Goal: Information Seeking & Learning: Learn about a topic

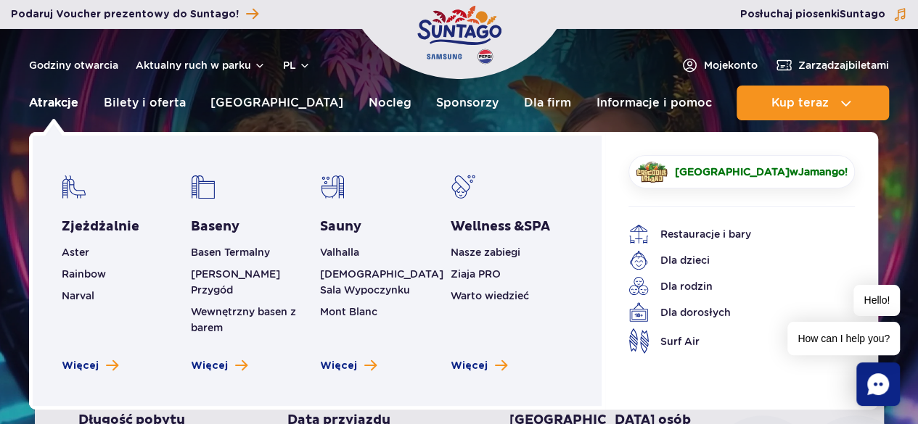
click at [51, 104] on link "Atrakcje" at bounding box center [53, 103] width 49 height 35
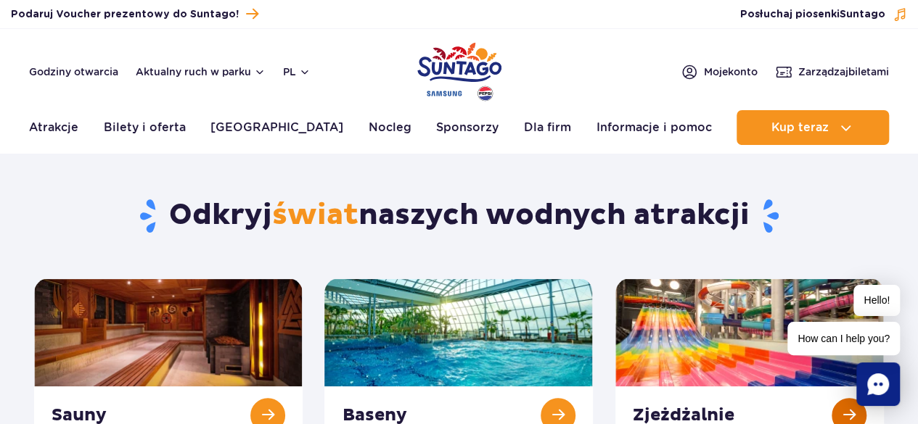
click at [837, 403] on link at bounding box center [749, 362] width 268 height 166
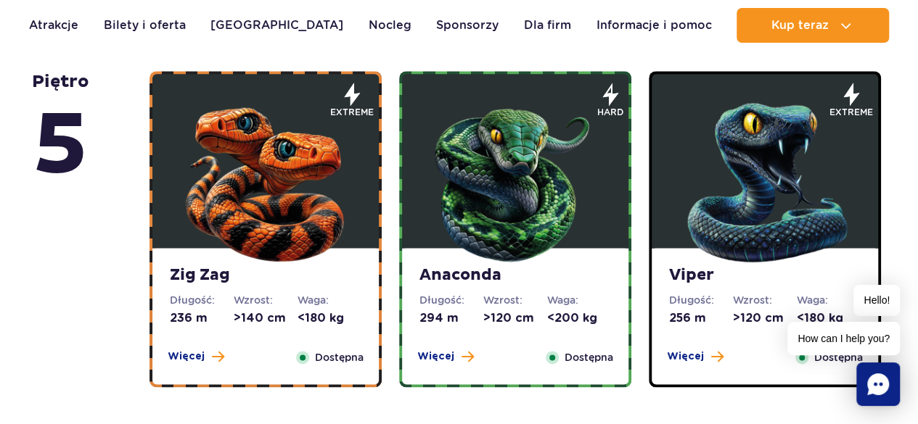
scroll to position [856, 0]
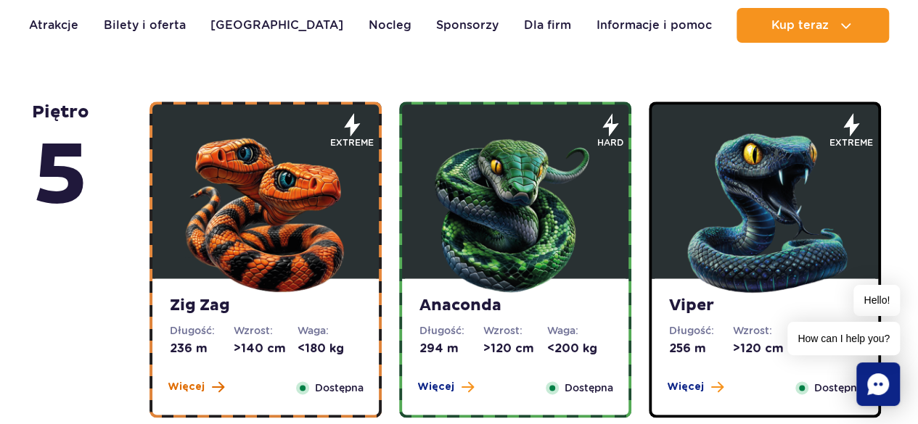
click at [181, 382] on span "Więcej" at bounding box center [186, 387] width 37 height 15
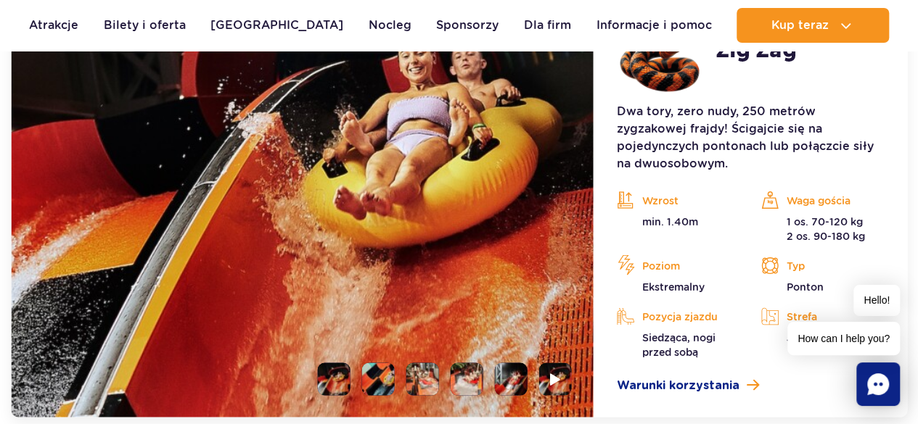
scroll to position [1315, 0]
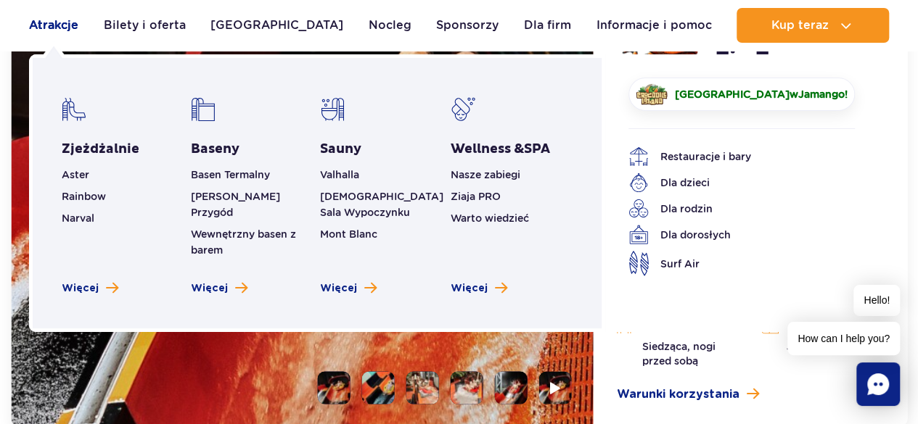
click at [62, 17] on link "Atrakcje" at bounding box center [53, 25] width 49 height 35
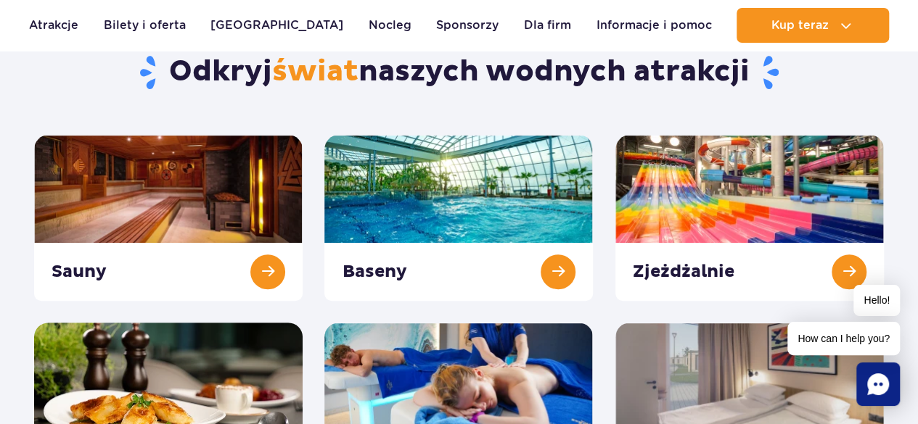
scroll to position [141, 0]
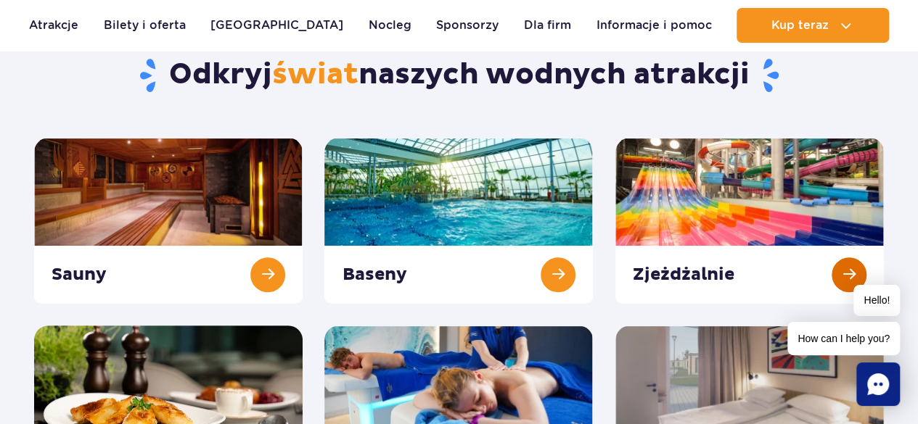
click at [850, 249] on link at bounding box center [749, 221] width 268 height 166
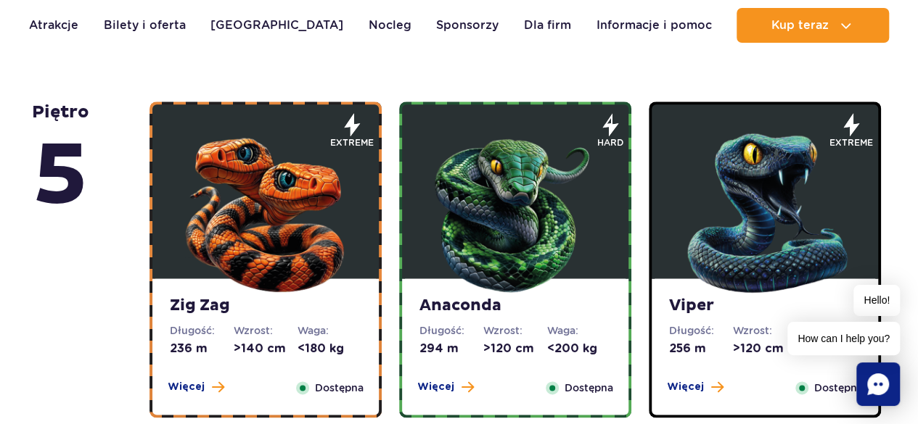
scroll to position [863, 0]
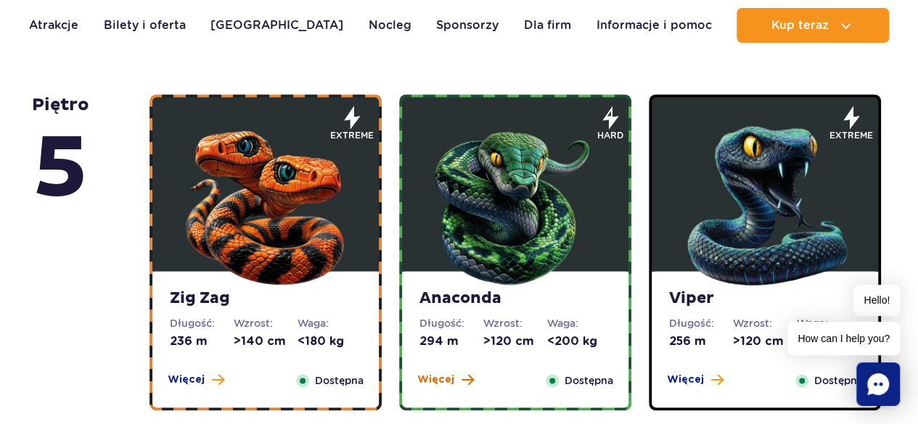
click at [467, 379] on span at bounding box center [467, 380] width 12 height 13
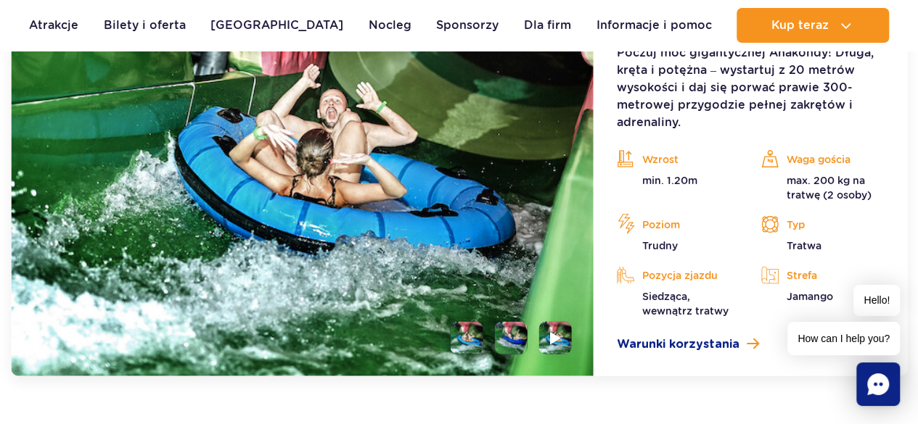
scroll to position [1365, 0]
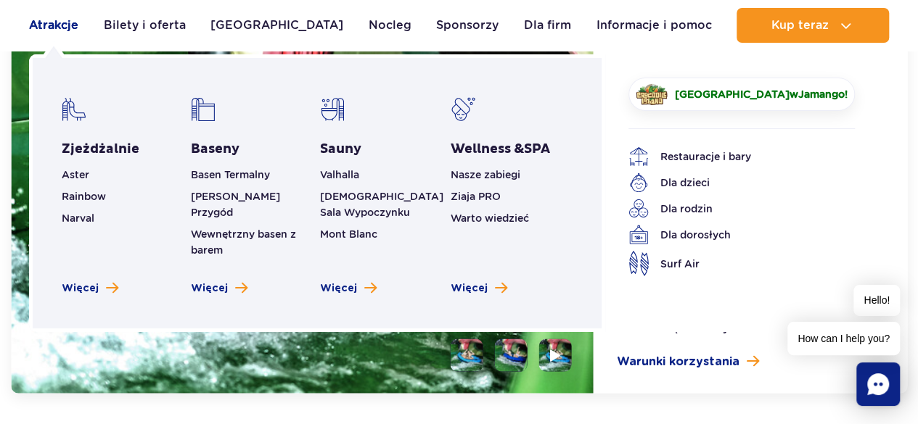
click at [30, 20] on link "Atrakcje" at bounding box center [53, 25] width 49 height 35
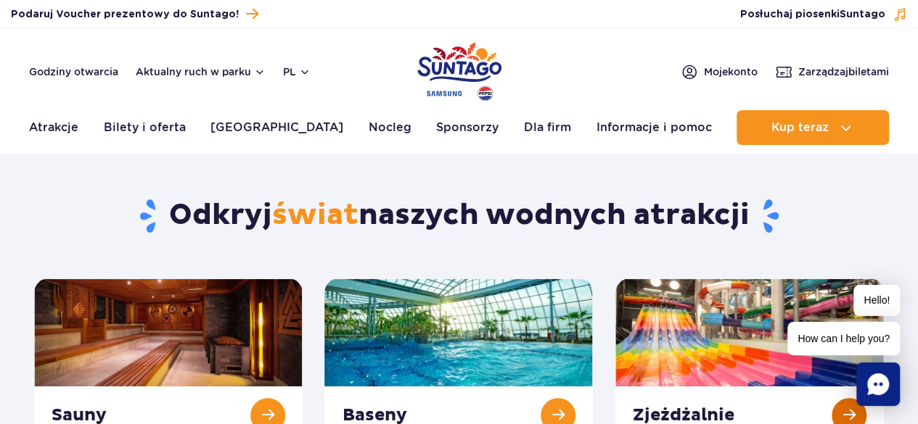
click at [851, 403] on link at bounding box center [749, 362] width 268 height 166
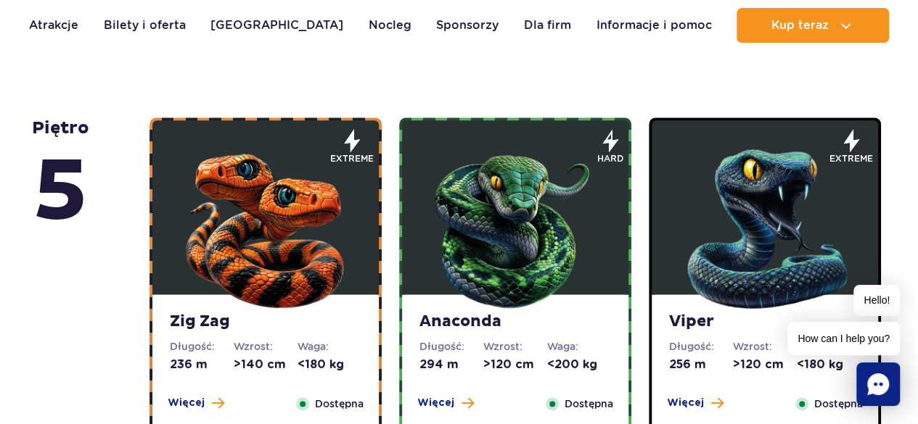
scroll to position [871, 0]
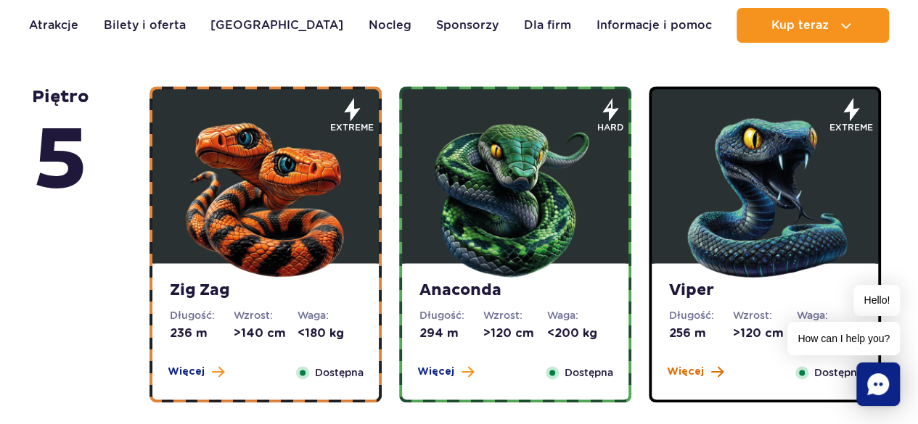
click at [707, 365] on button "Więcej" at bounding box center [695, 372] width 57 height 15
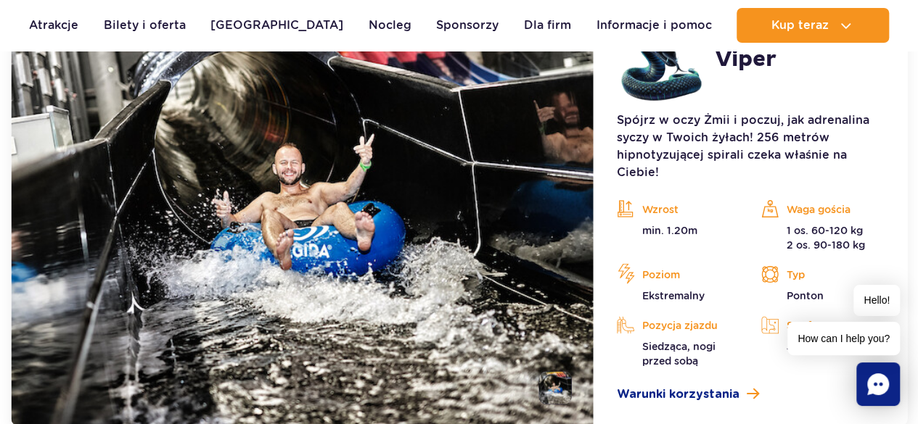
scroll to position [1323, 0]
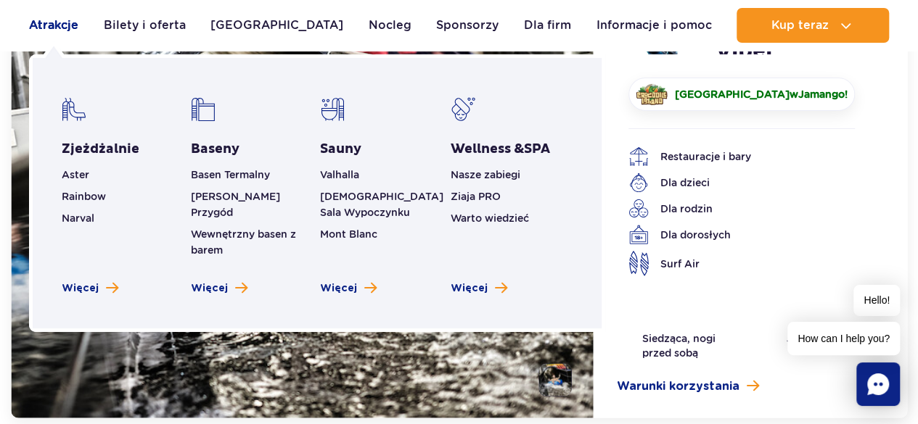
click at [52, 22] on link "Atrakcje" at bounding box center [53, 25] width 49 height 35
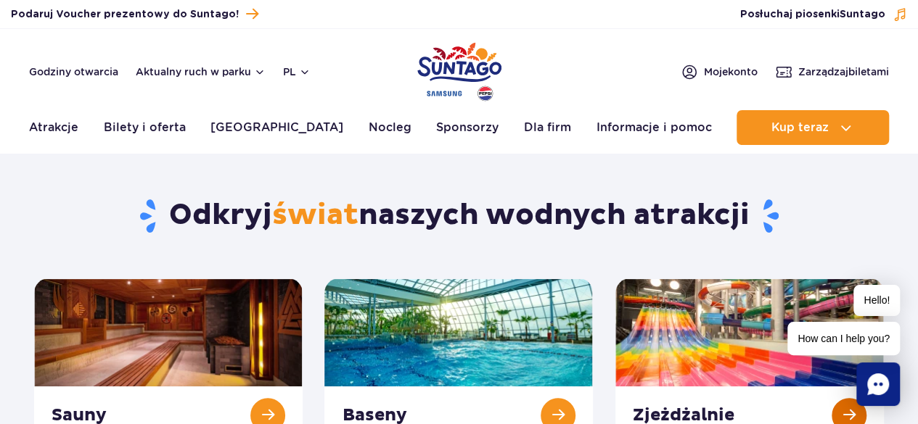
click at [842, 402] on link at bounding box center [749, 362] width 268 height 166
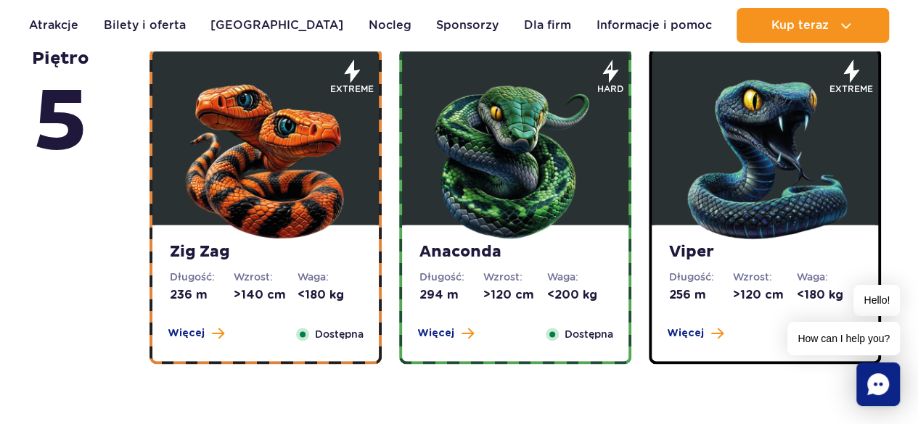
scroll to position [918, 0]
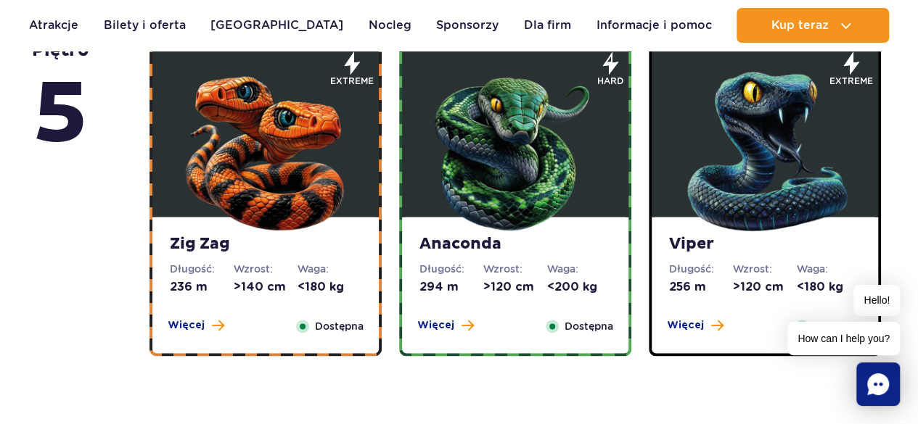
click at [869, 347] on span "How can I help you?" at bounding box center [843, 338] width 112 height 33
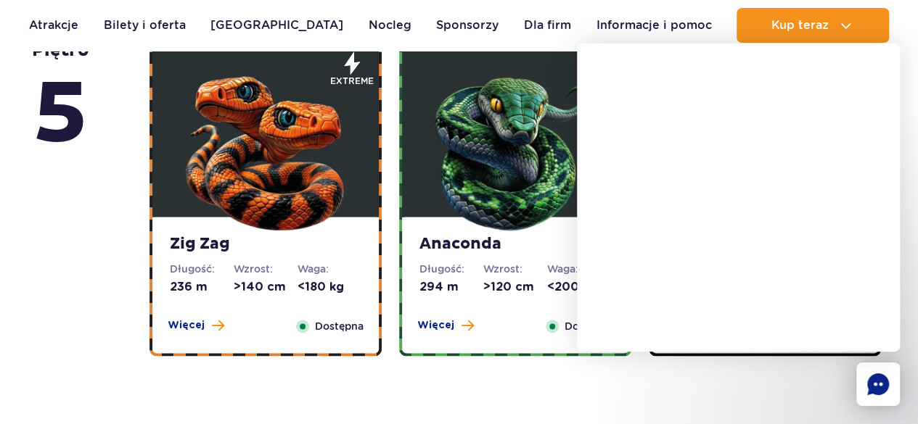
click at [880, 379] on icon "Chat" at bounding box center [878, 385] width 22 height 22
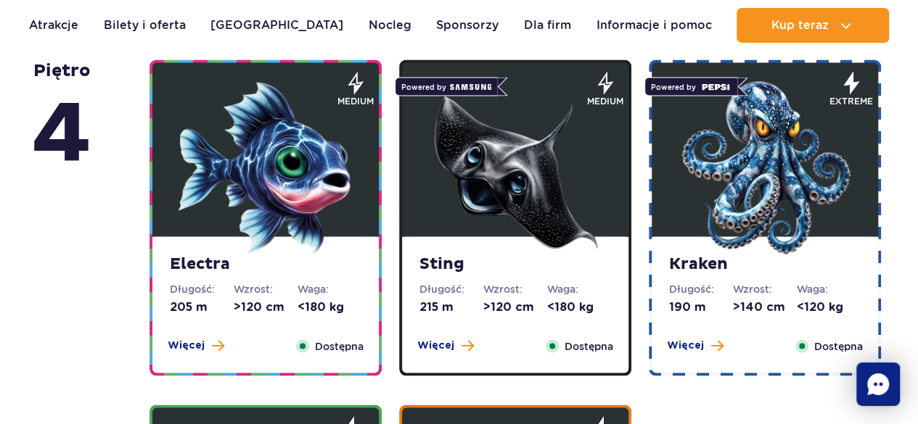
scroll to position [1255, 0]
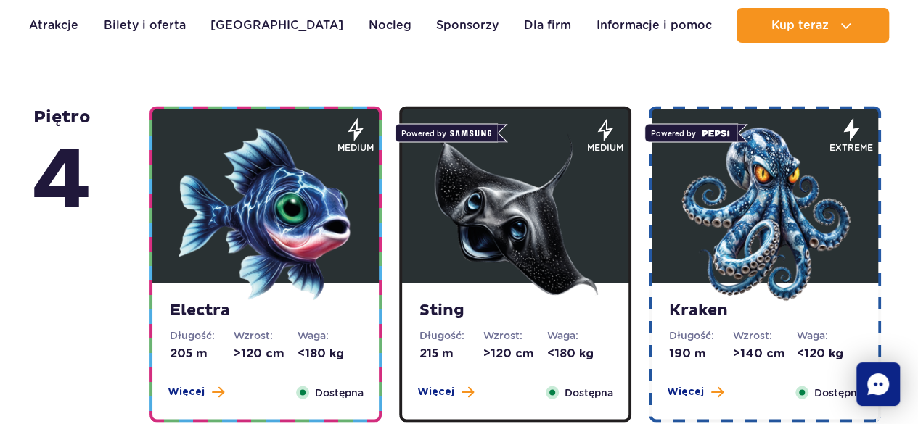
click at [229, 258] on img at bounding box center [265, 214] width 174 height 174
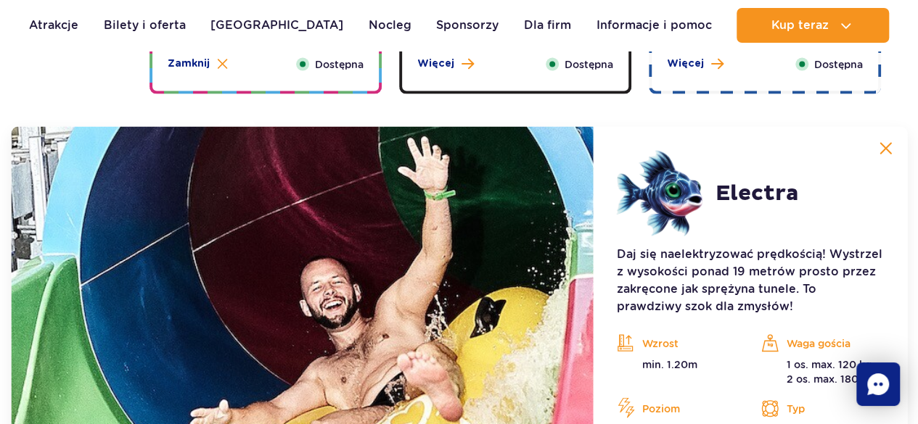
scroll to position [1622, 0]
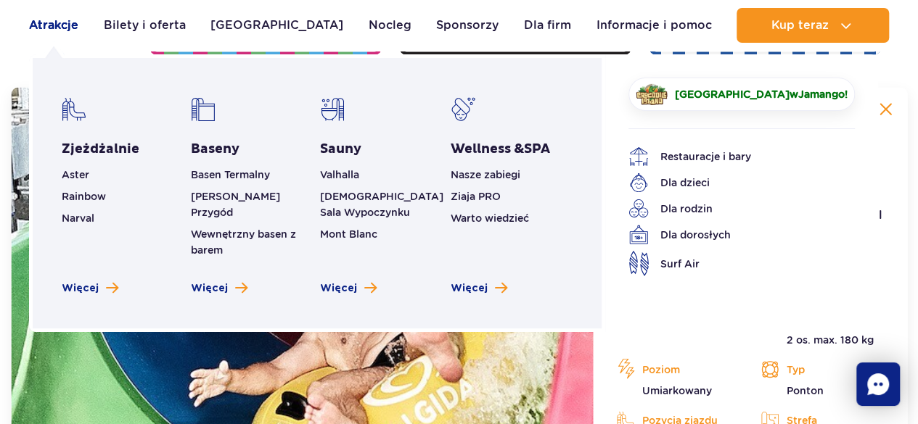
click at [56, 30] on link "Atrakcje" at bounding box center [53, 25] width 49 height 35
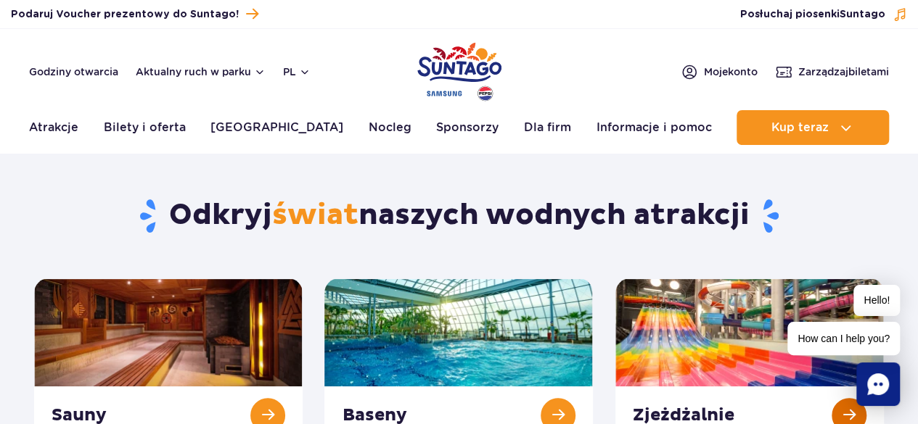
click at [854, 410] on link at bounding box center [749, 362] width 268 height 166
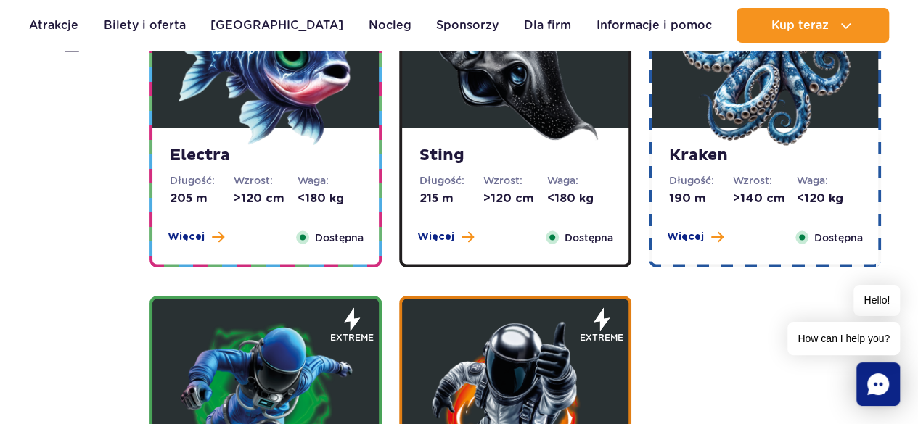
scroll to position [1340, 0]
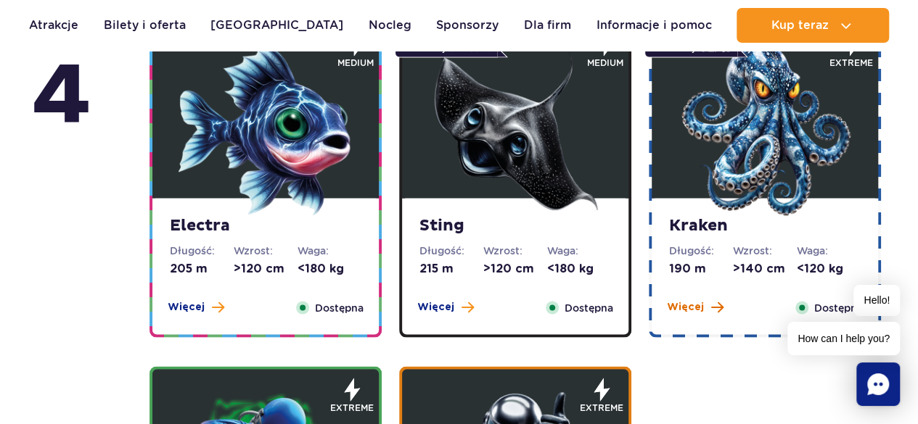
click at [685, 305] on span "Więcej" at bounding box center [685, 307] width 37 height 15
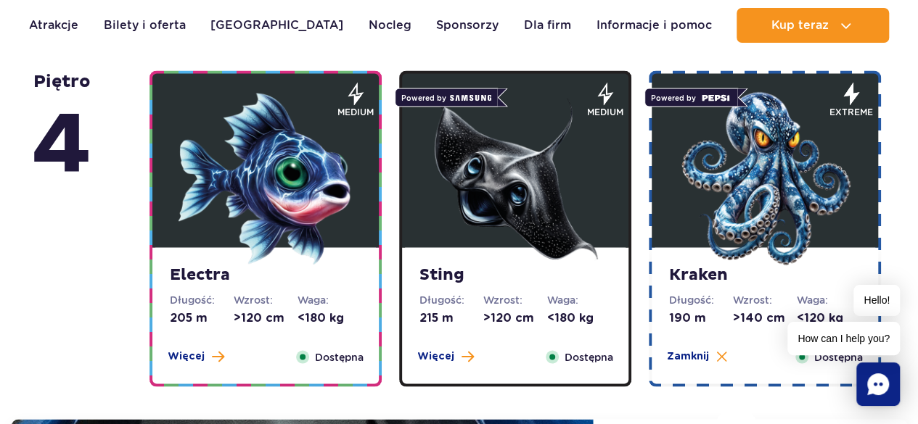
scroll to position [1266, 0]
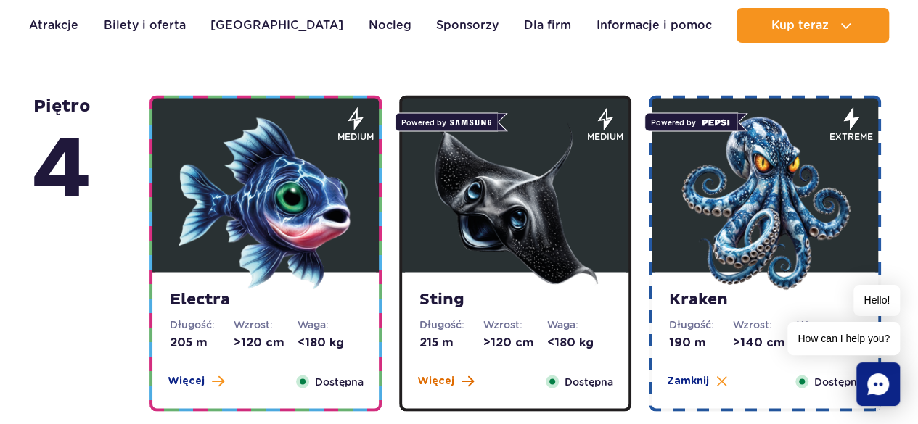
click at [443, 381] on span "Więcej" at bounding box center [435, 381] width 37 height 15
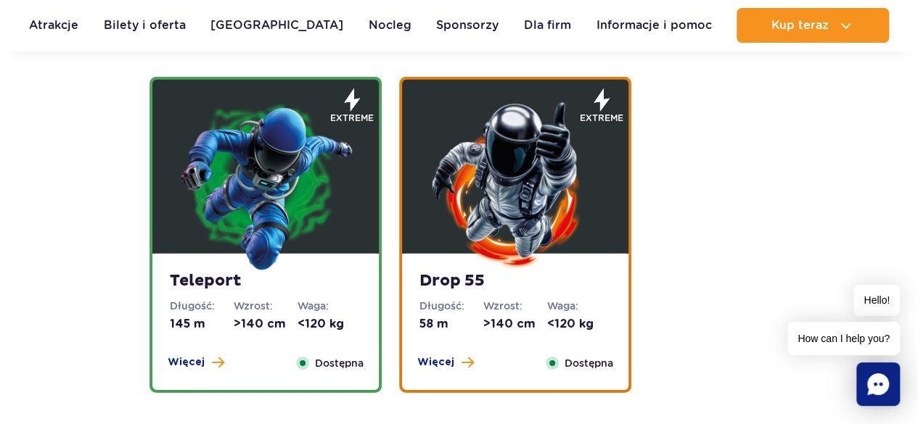
scroll to position [2105, 0]
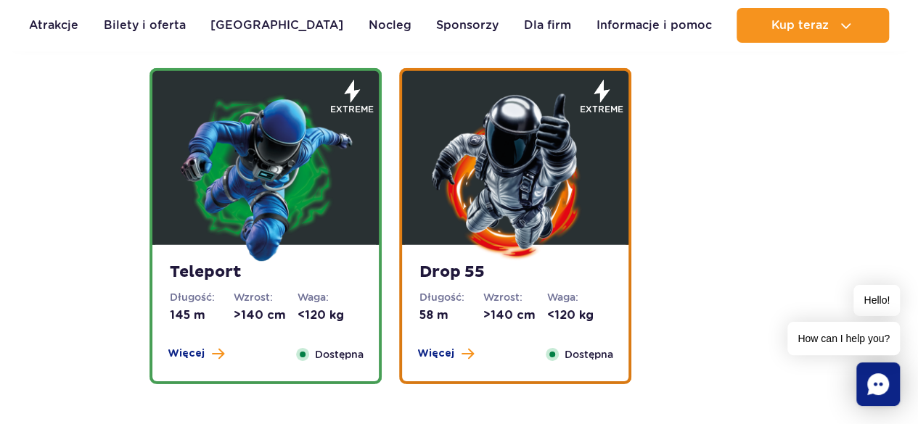
drag, startPoint x: 913, startPoint y: 151, endPoint x: 920, endPoint y: 149, distance: 7.6
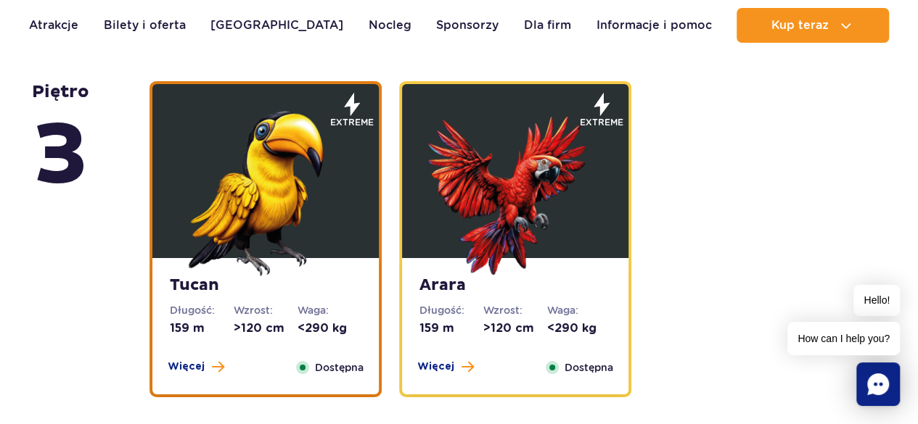
scroll to position [2487, 0]
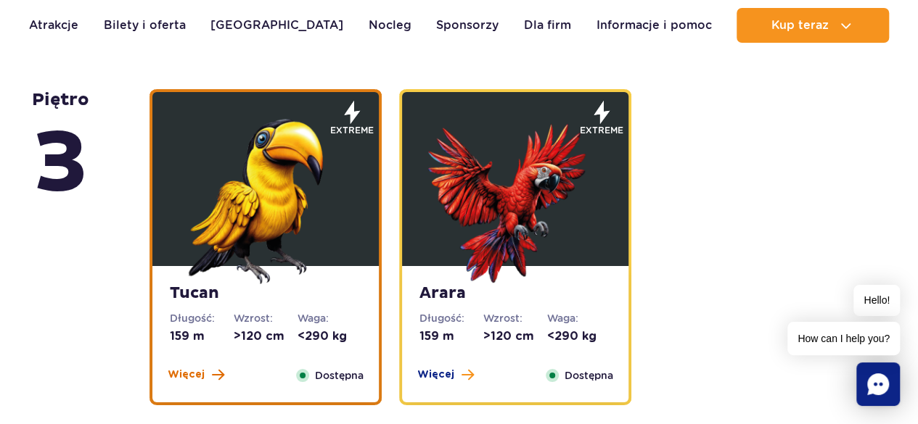
click at [205, 375] on button "Więcej" at bounding box center [196, 375] width 57 height 15
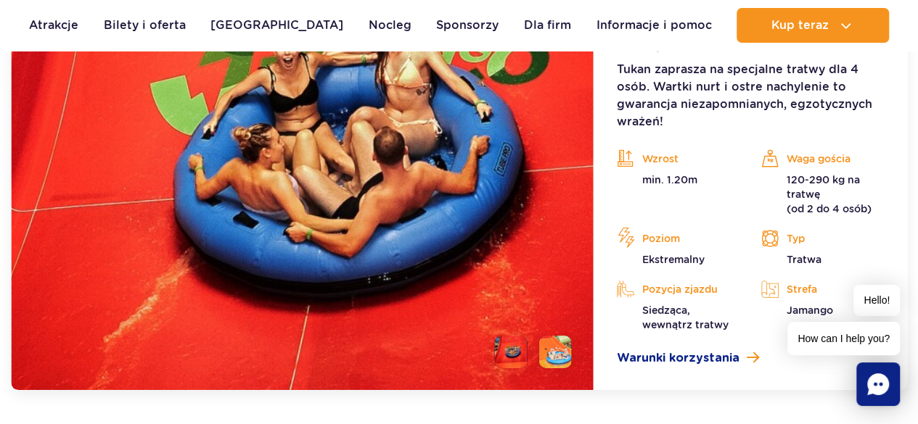
scroll to position [2484, 0]
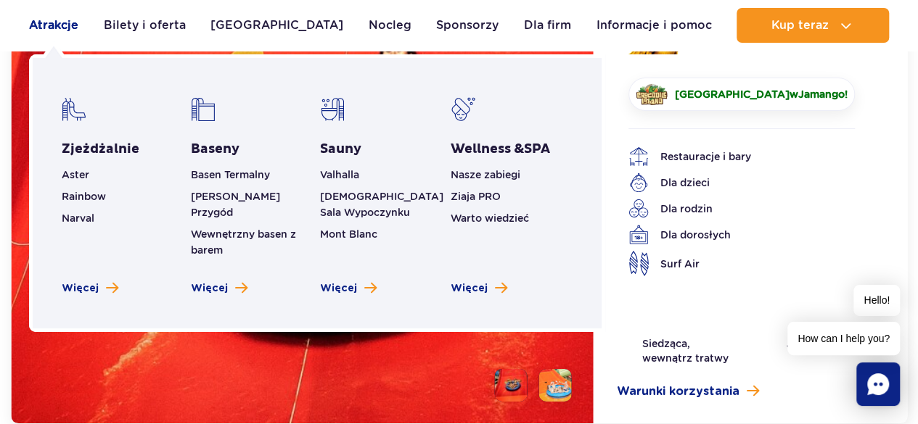
click at [41, 28] on link "Atrakcje" at bounding box center [53, 25] width 49 height 35
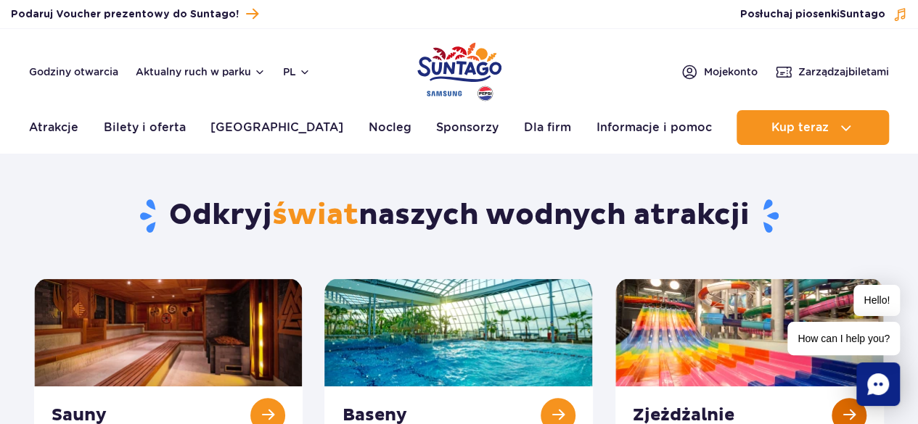
click at [833, 408] on link at bounding box center [749, 362] width 268 height 166
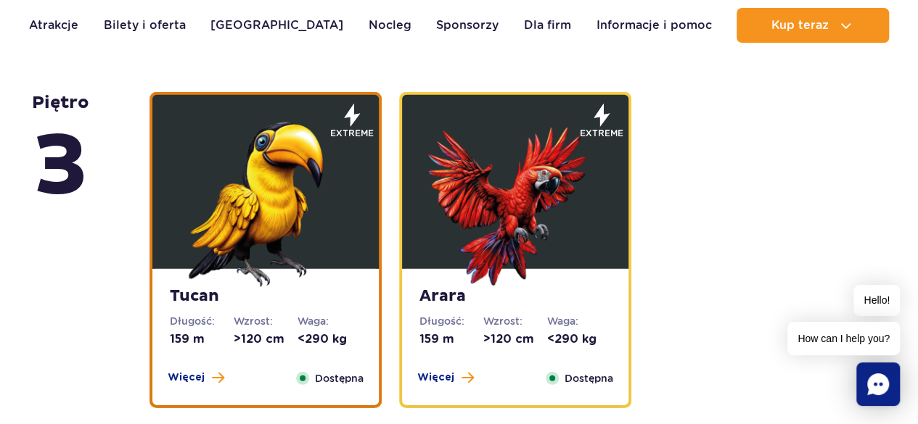
scroll to position [2033, 0]
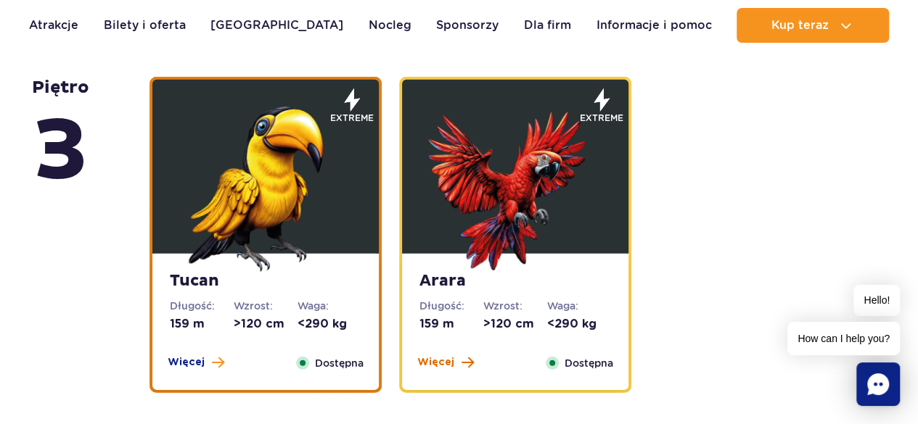
click at [437, 361] on span "Więcej" at bounding box center [435, 363] width 37 height 15
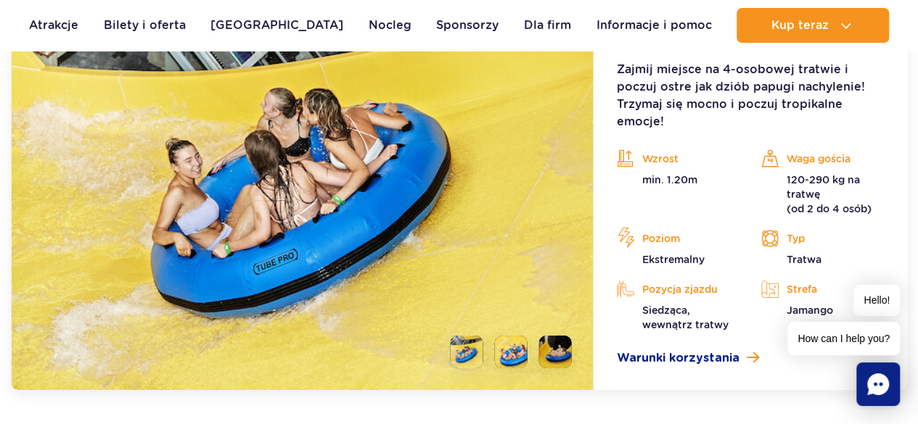
scroll to position [2508, 0]
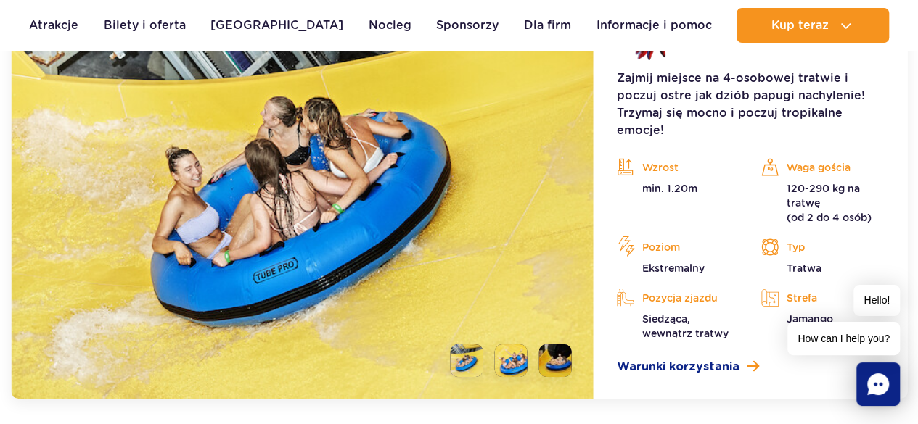
click at [557, 345] on li at bounding box center [555, 361] width 33 height 33
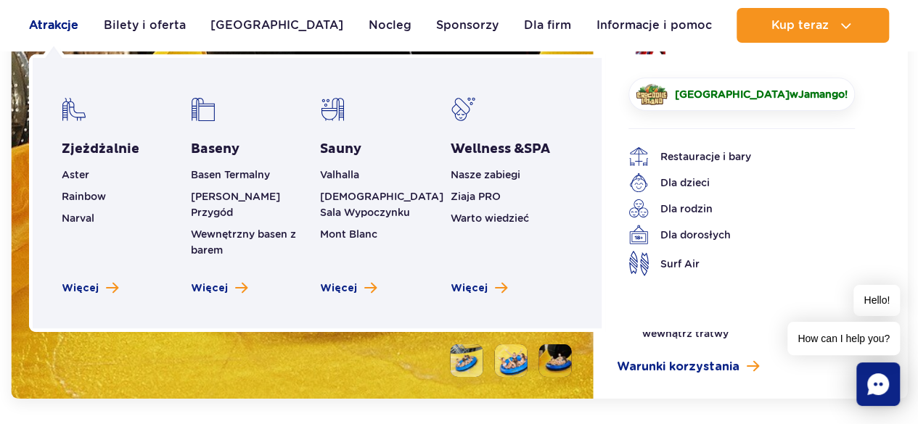
click at [57, 30] on link "Atrakcje" at bounding box center [53, 25] width 49 height 35
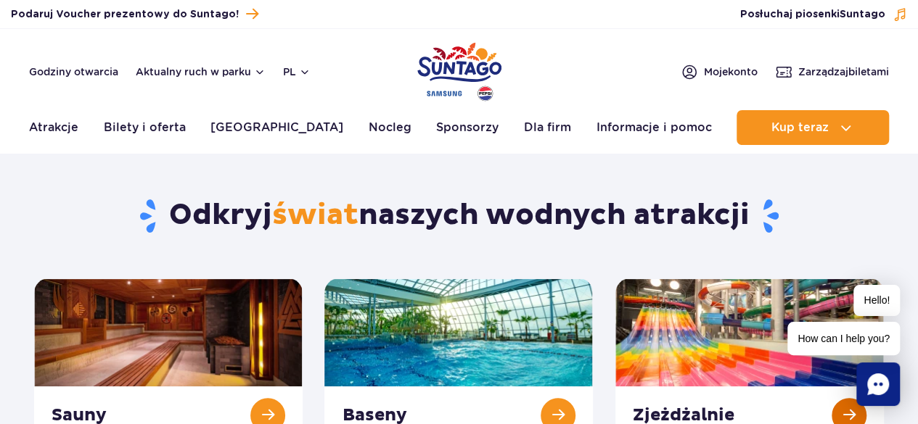
click at [854, 409] on link at bounding box center [749, 362] width 268 height 166
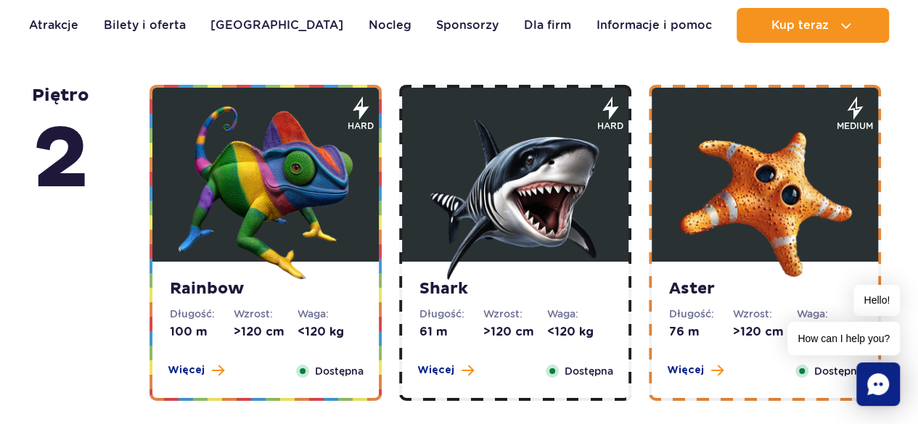
scroll to position [2436, 0]
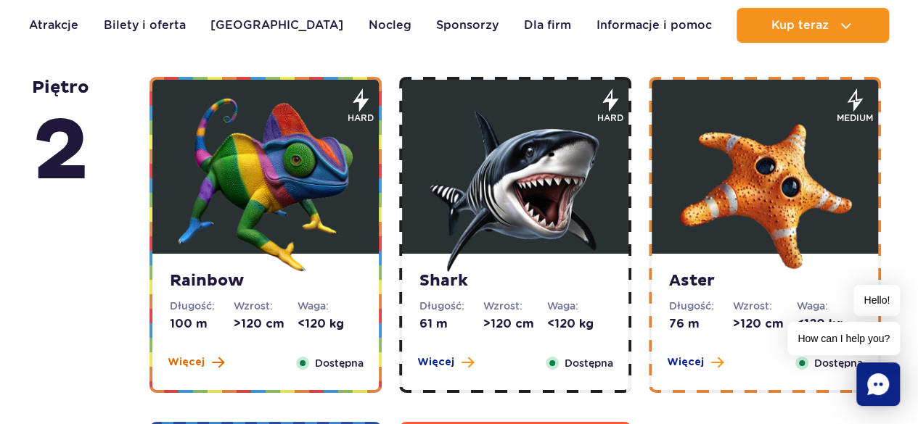
click at [176, 362] on span "Więcej" at bounding box center [186, 363] width 37 height 15
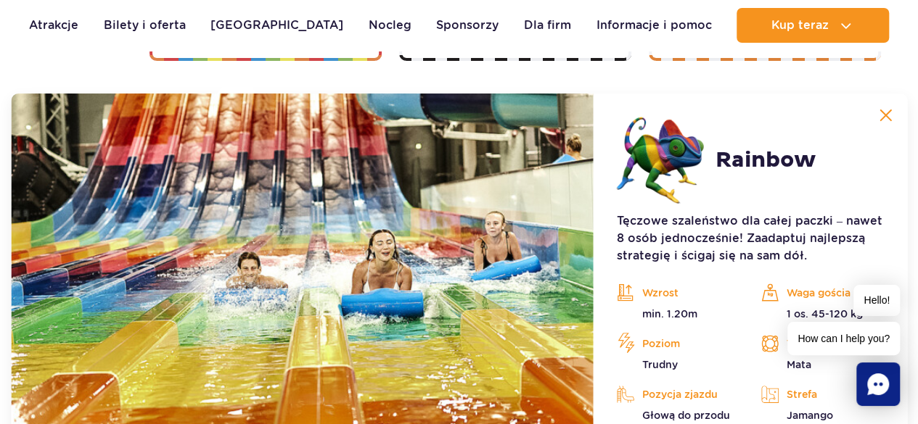
scroll to position [2774, 0]
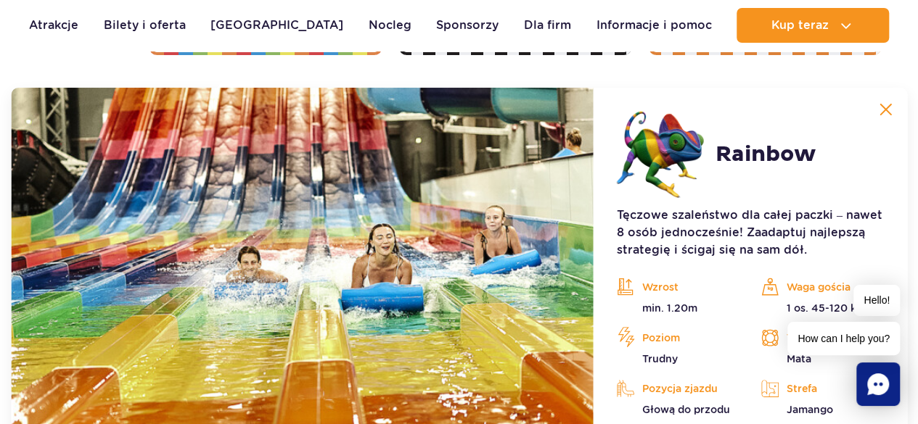
click at [892, 107] on img at bounding box center [885, 109] width 13 height 13
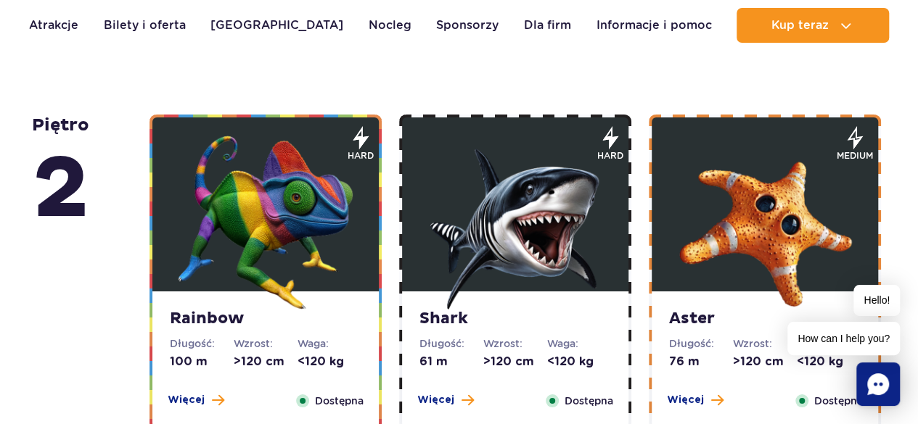
scroll to position [2407, 0]
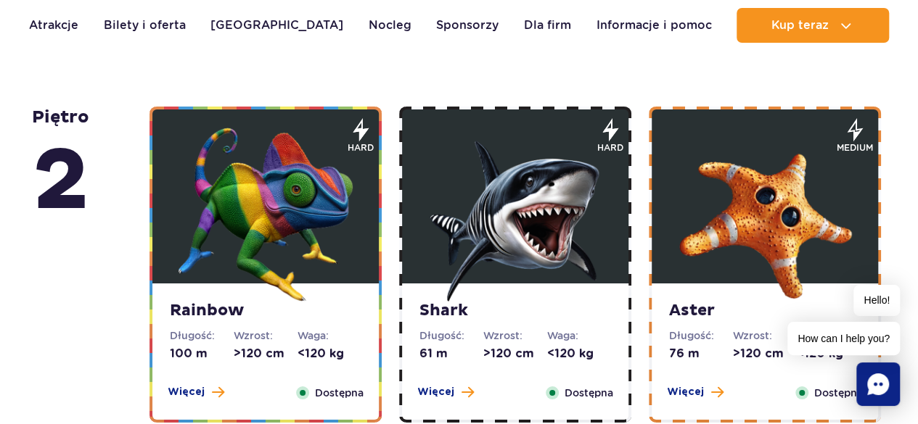
click at [541, 243] on img at bounding box center [515, 215] width 174 height 174
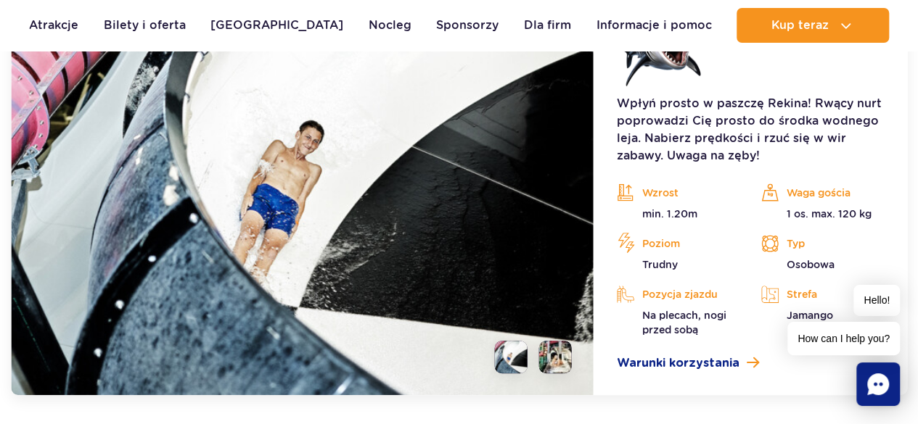
scroll to position [2920, 0]
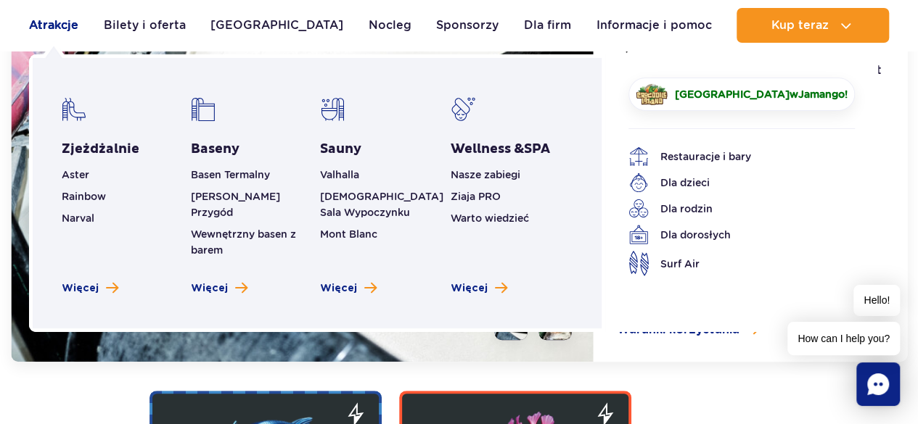
click at [63, 22] on link "Atrakcje" at bounding box center [53, 25] width 49 height 35
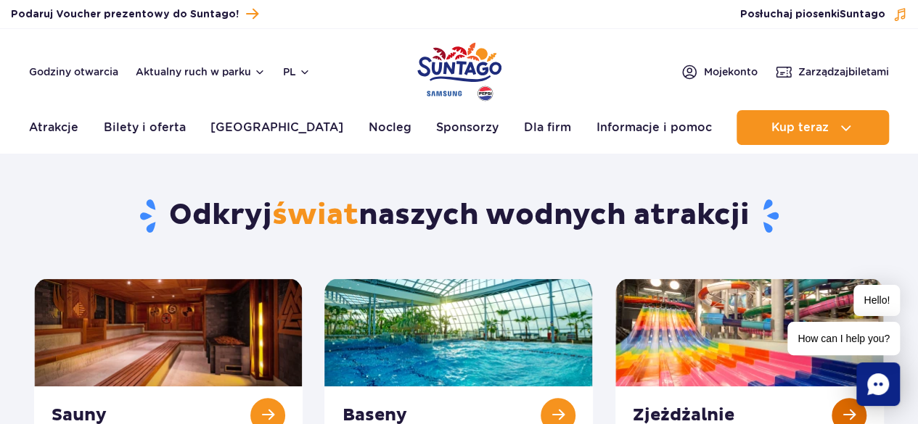
click at [839, 409] on link at bounding box center [749, 362] width 268 height 166
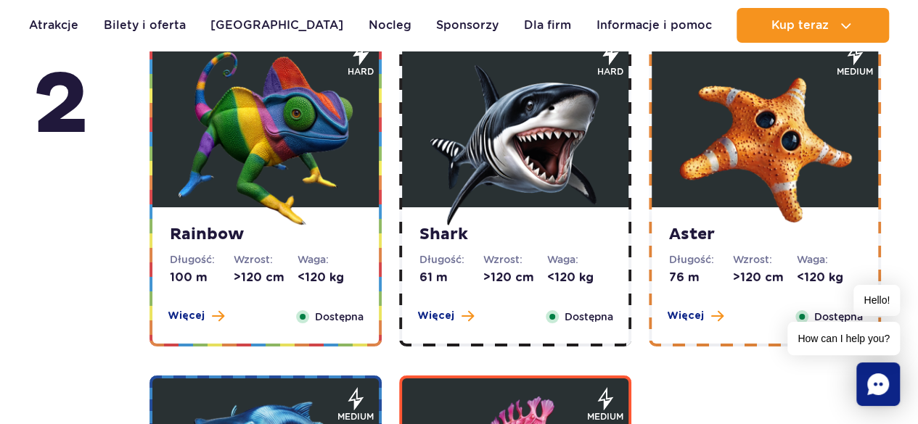
scroll to position [2475, 0]
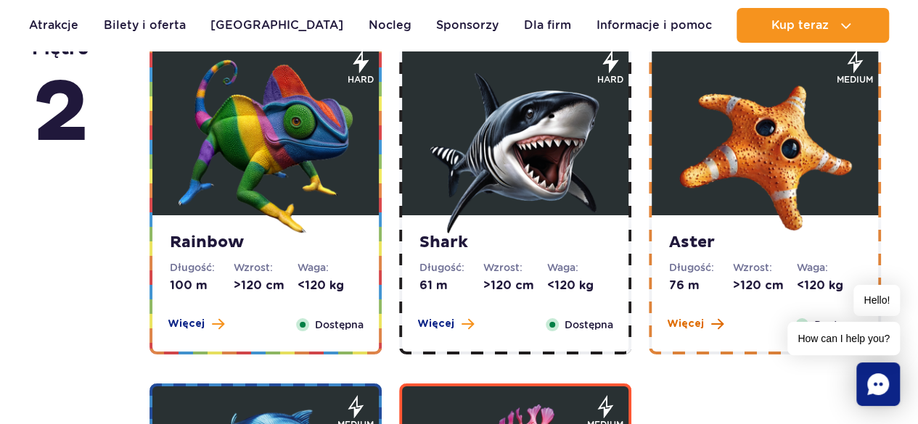
click at [682, 325] on span "Więcej" at bounding box center [685, 324] width 37 height 15
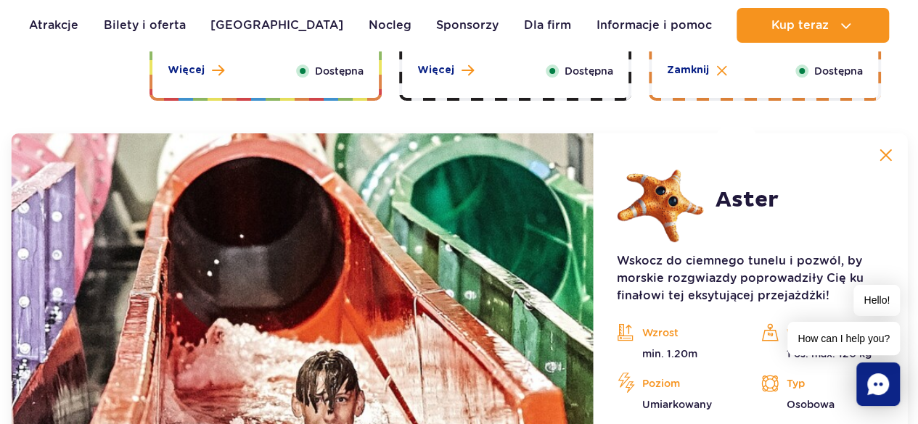
scroll to position [2774, 0]
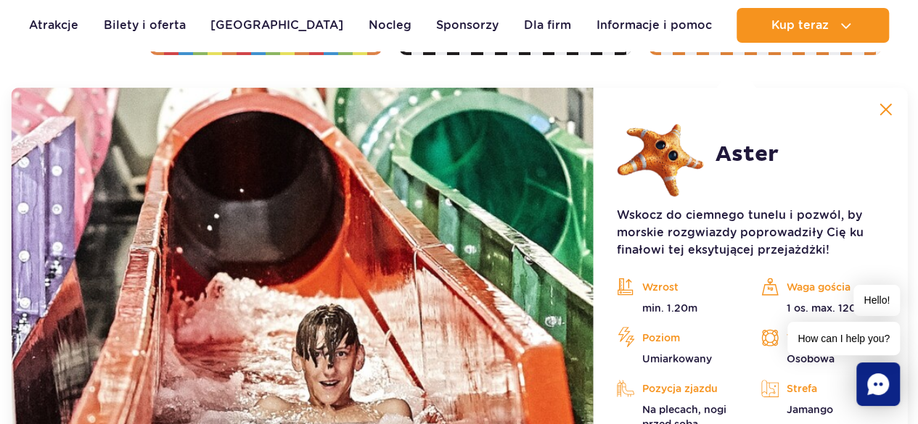
click at [887, 107] on img at bounding box center [885, 109] width 13 height 13
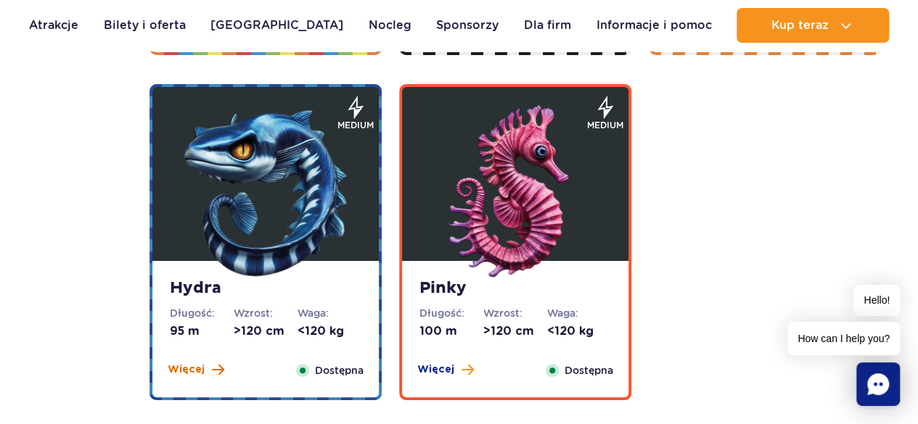
click at [208, 367] on button "Więcej" at bounding box center [196, 370] width 57 height 15
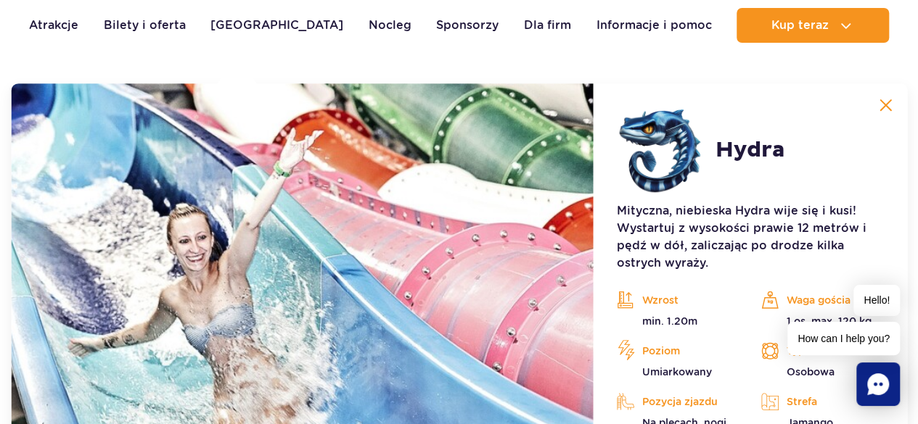
scroll to position [3066, 0]
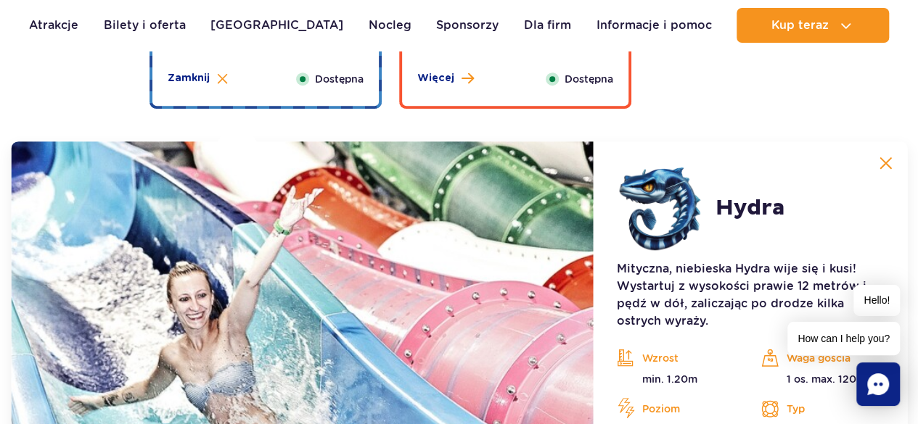
click at [889, 159] on img at bounding box center [885, 163] width 13 height 13
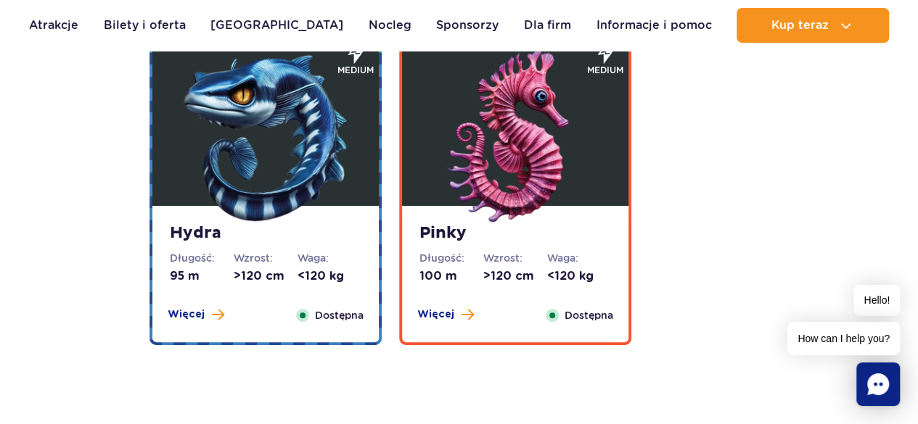
scroll to position [2776, 0]
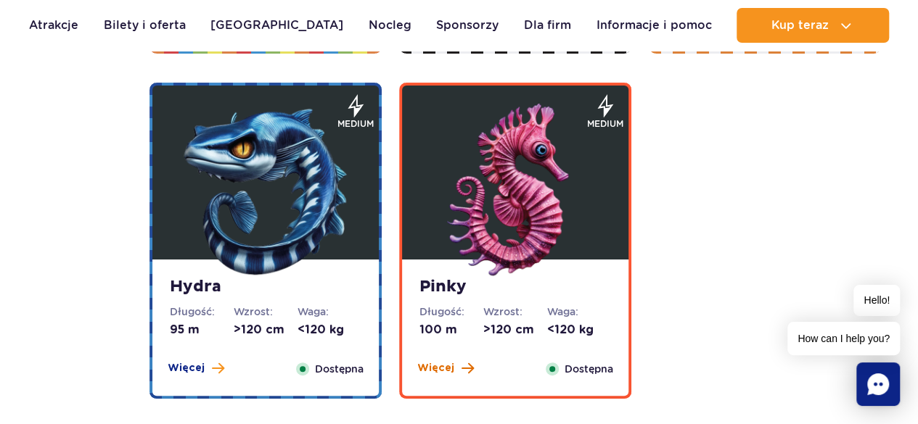
click at [451, 366] on span "Więcej" at bounding box center [435, 368] width 37 height 15
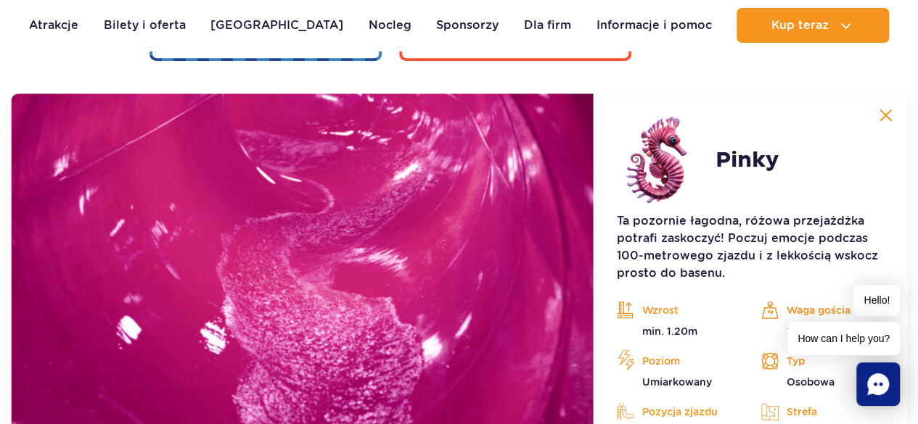
scroll to position [3120, 0]
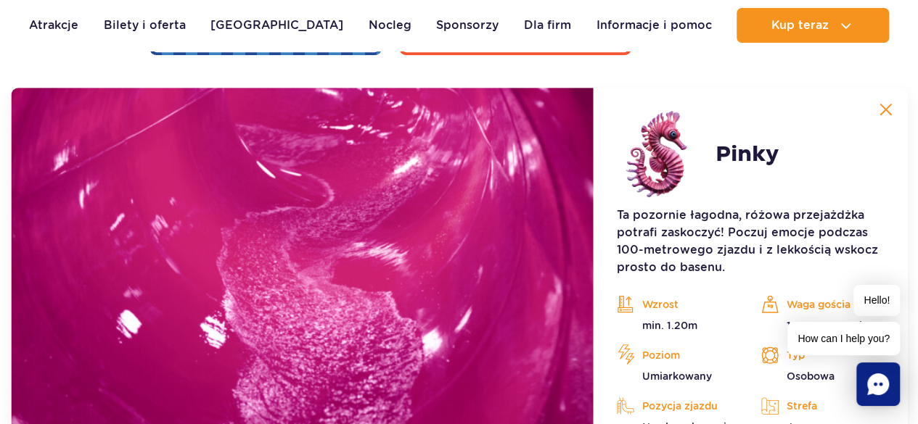
click at [890, 113] on img at bounding box center [885, 109] width 13 height 13
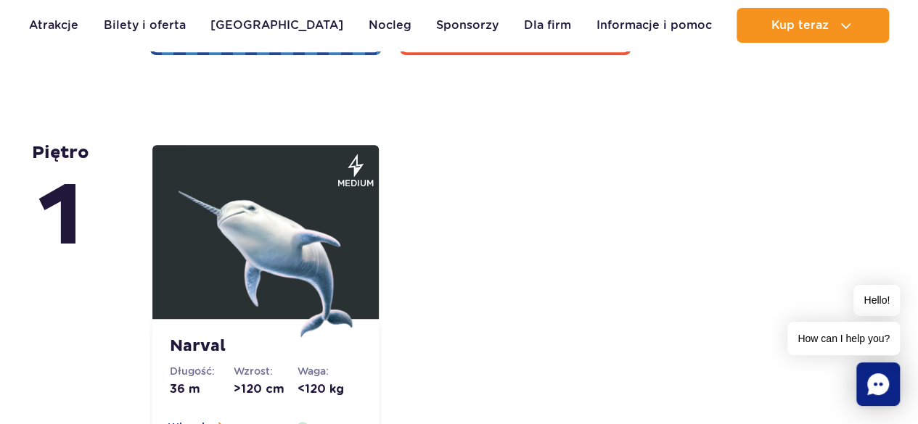
click at [285, 316] on img at bounding box center [265, 250] width 174 height 174
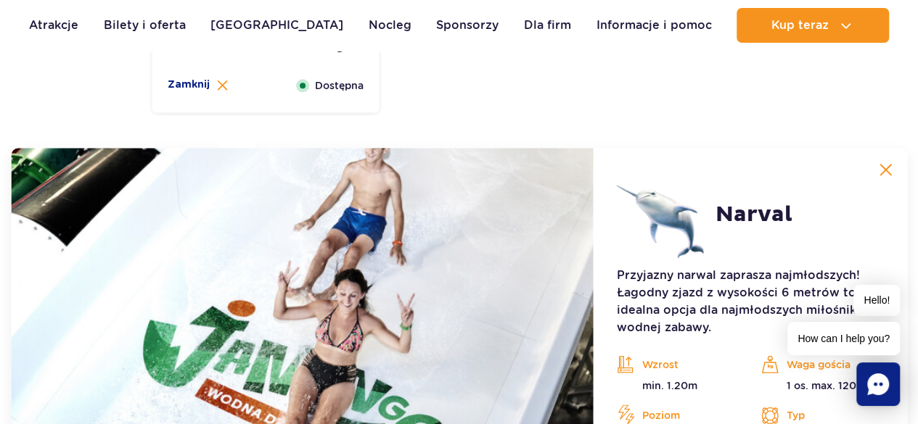
scroll to position [3523, 0]
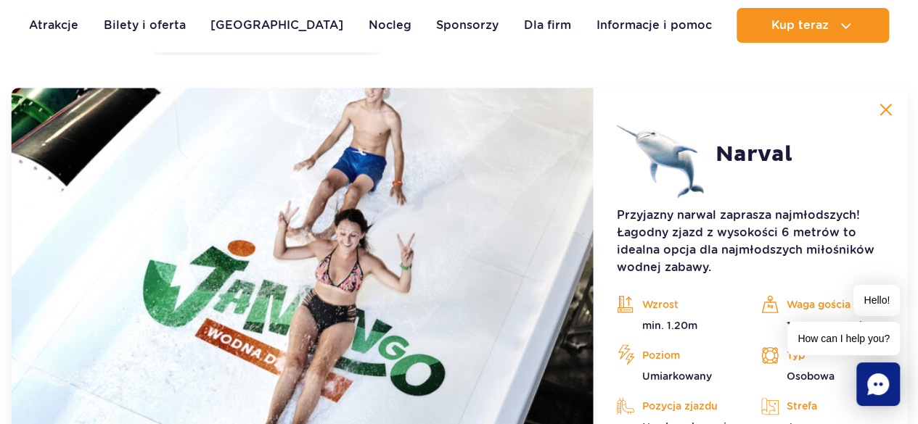
click at [884, 112] on img at bounding box center [885, 109] width 13 height 13
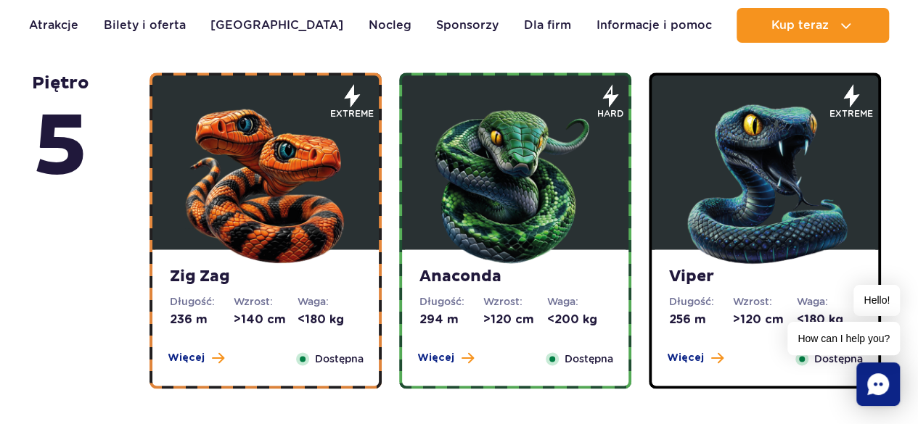
scroll to position [878, 0]
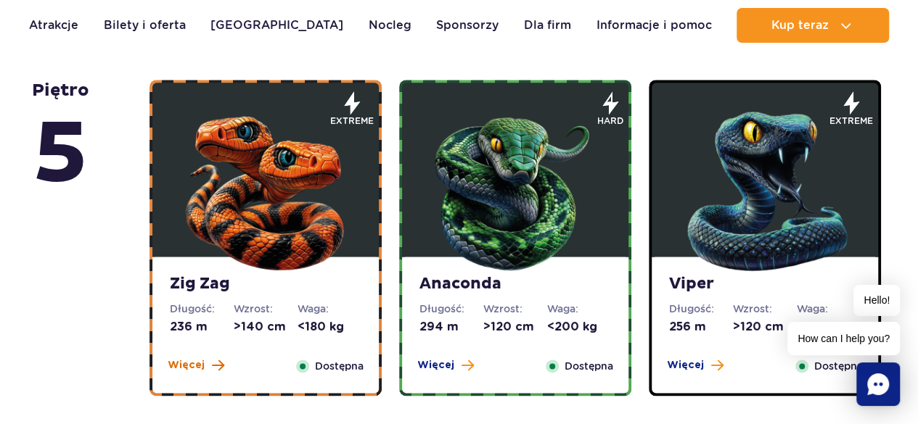
click at [201, 363] on span "Więcej" at bounding box center [186, 365] width 37 height 15
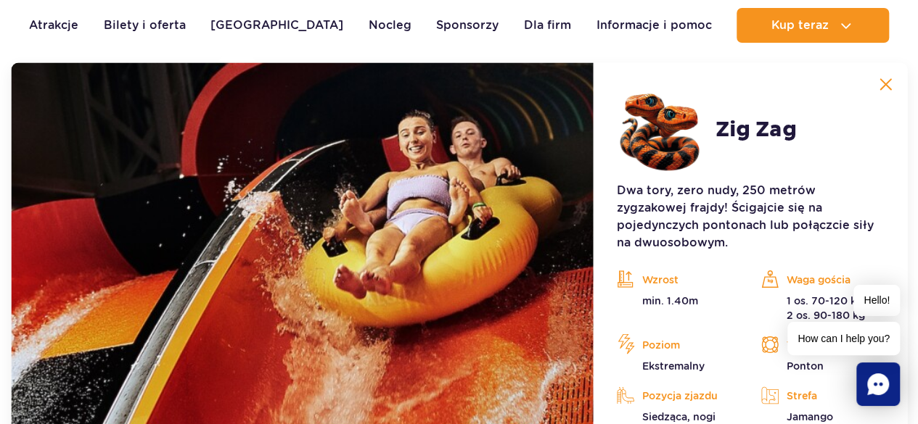
scroll to position [1194, 0]
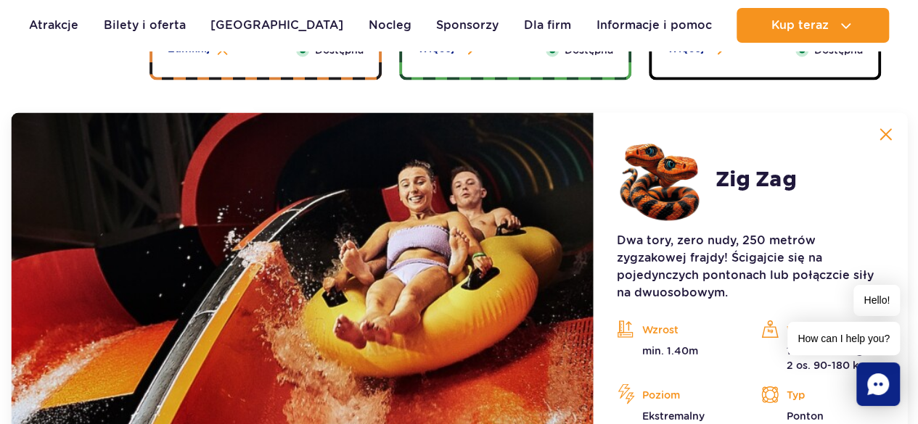
click at [885, 130] on img at bounding box center [885, 134] width 13 height 13
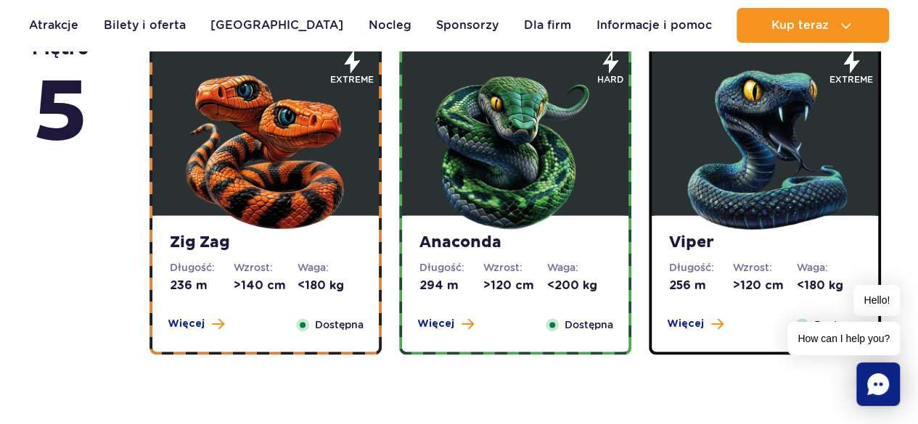
scroll to position [981, 0]
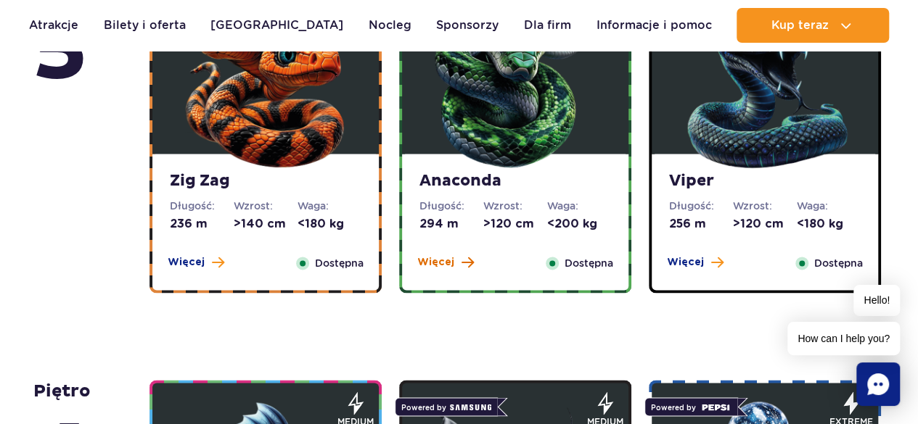
click at [430, 267] on span "Więcej" at bounding box center [435, 262] width 37 height 15
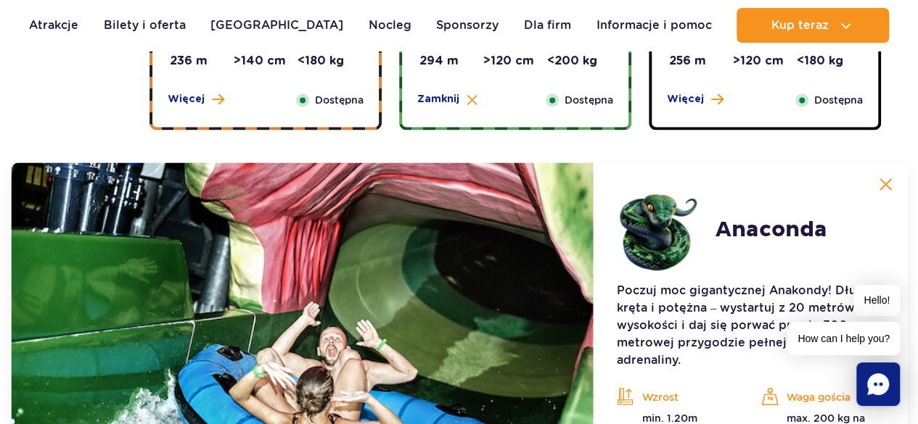
scroll to position [1111, 0]
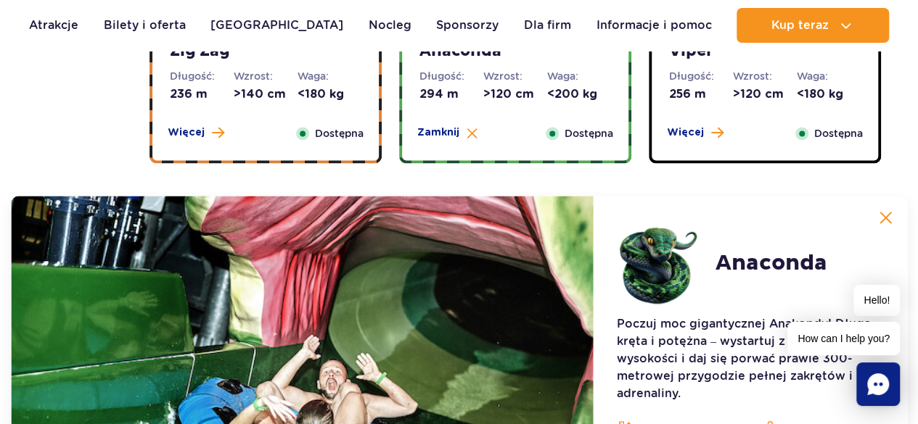
click at [897, 215] on button at bounding box center [885, 217] width 29 height 29
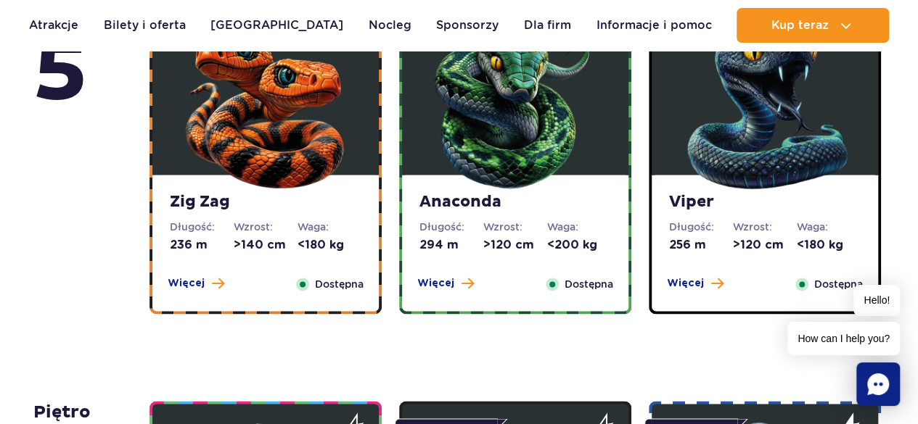
scroll to position [929, 0]
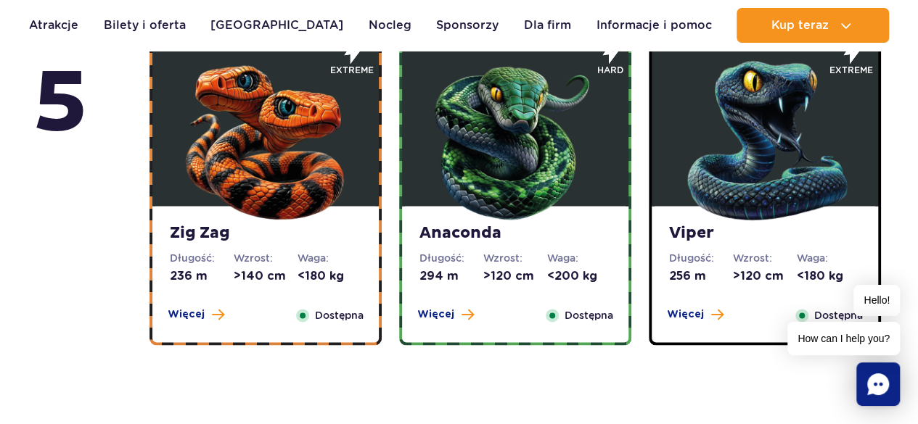
click at [707, 302] on div "Viper Długość: 256 m Wzrost: >120 cm Waga: <180 kg Więcej Zamknij Dostępna" at bounding box center [765, 274] width 226 height 136
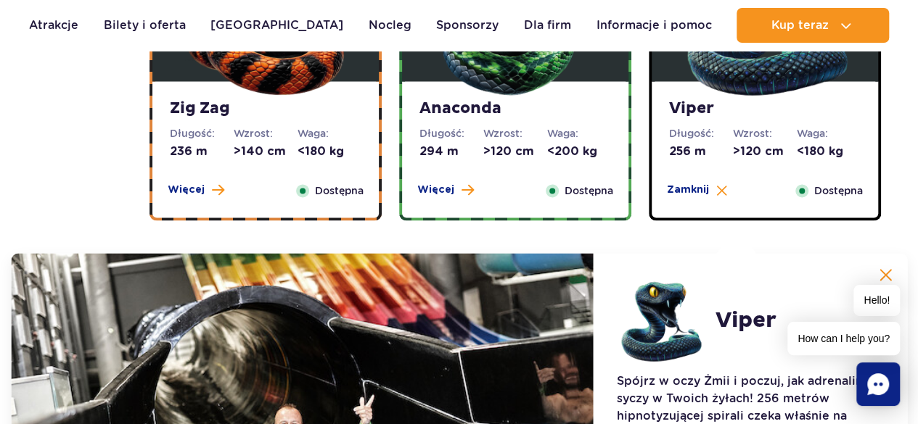
scroll to position [1145, 0]
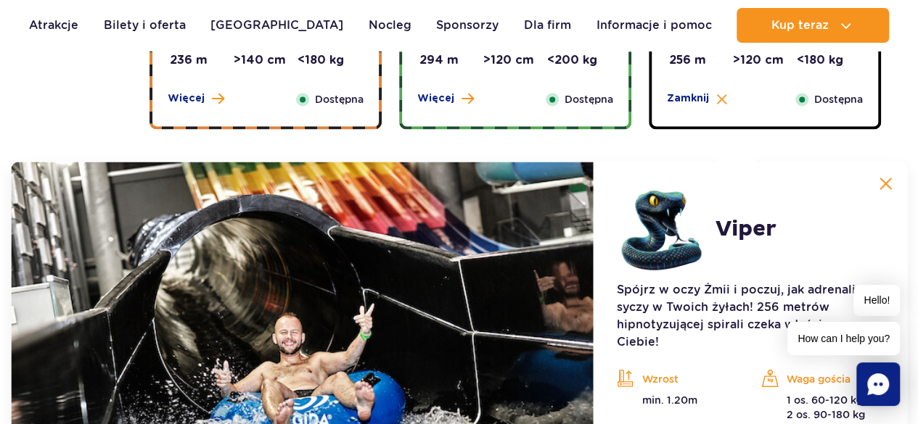
click at [891, 169] on button at bounding box center [885, 183] width 29 height 29
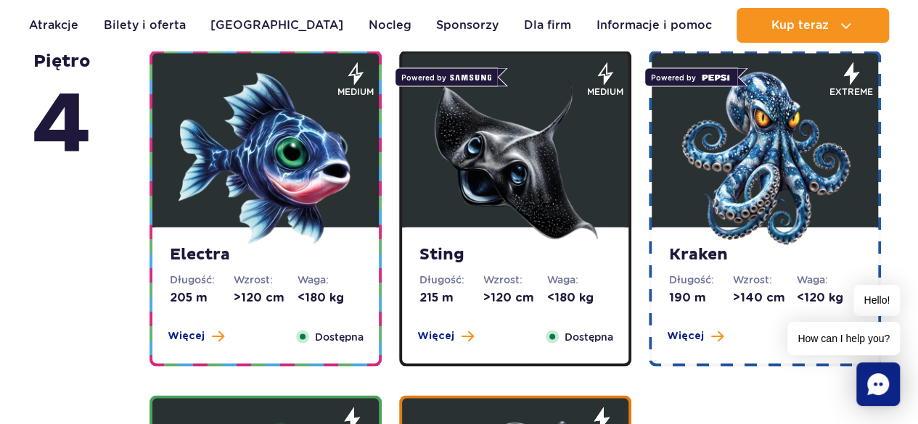
scroll to position [1296, 0]
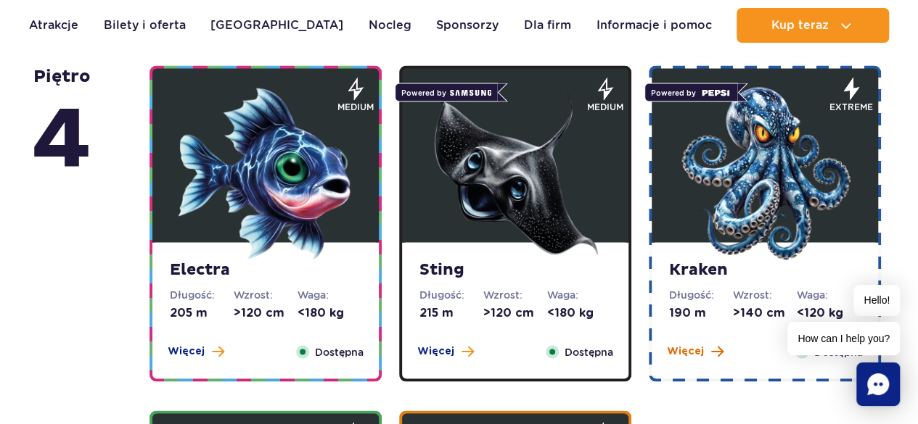
click at [670, 352] on span "Więcej" at bounding box center [685, 351] width 37 height 15
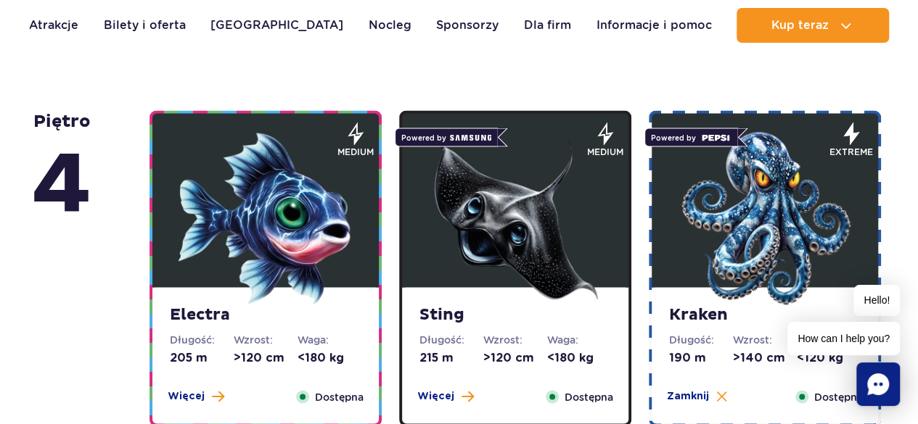
scroll to position [1127, 0]
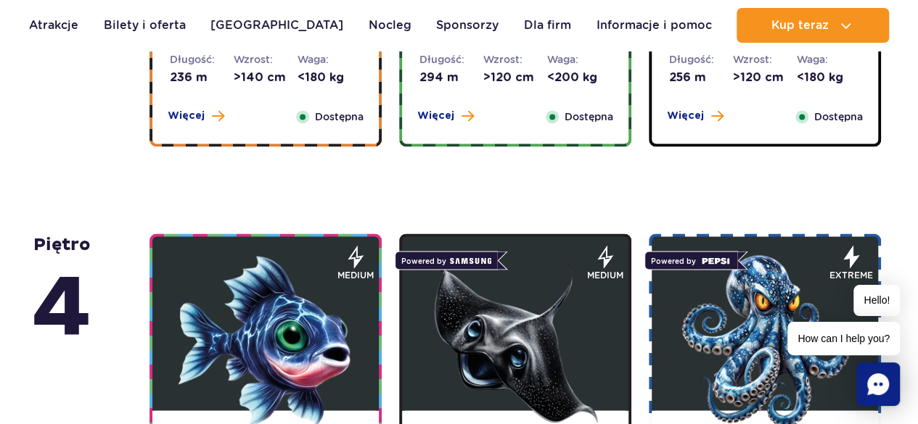
click at [797, 266] on img at bounding box center [765, 342] width 174 height 174
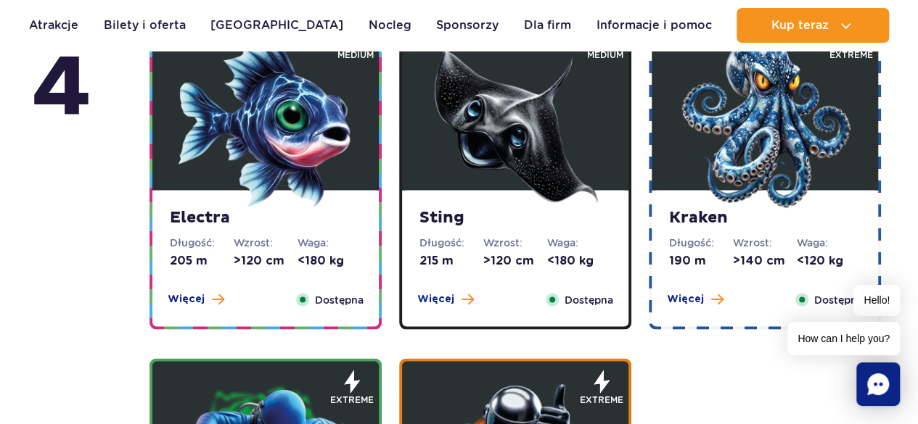
scroll to position [1317, 0]
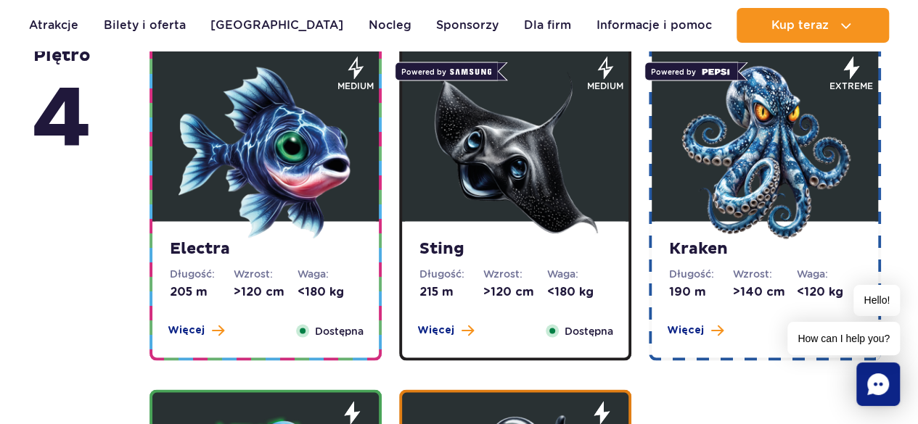
click at [704, 295] on dd "190 m" at bounding box center [701, 292] width 64 height 16
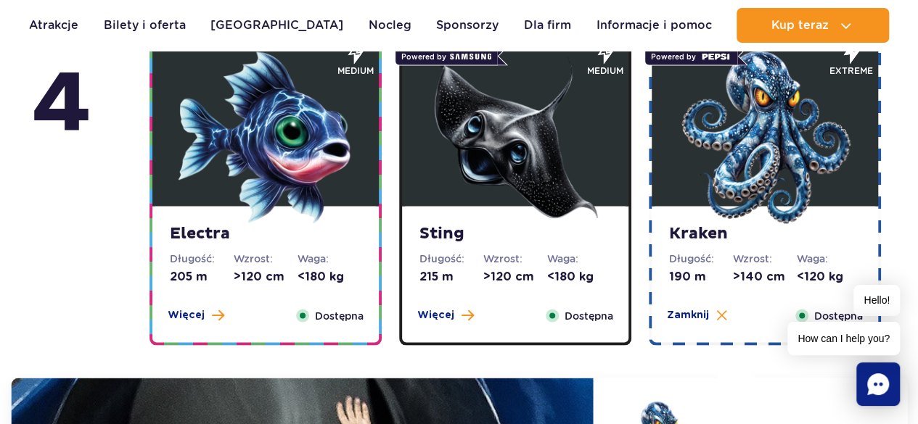
scroll to position [1341, 0]
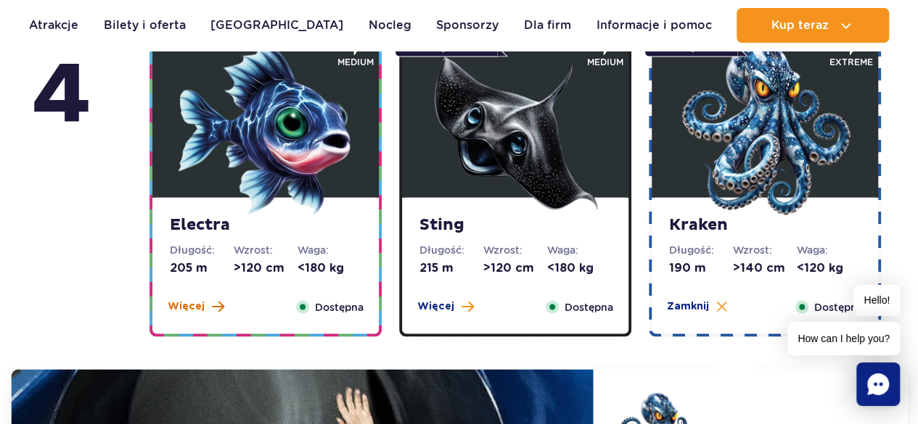
click at [188, 307] on span "Więcej" at bounding box center [186, 306] width 37 height 15
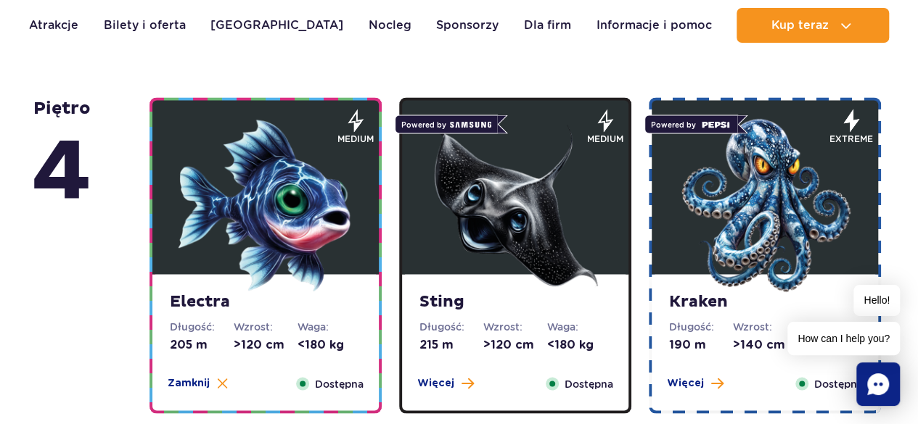
scroll to position [1305, 0]
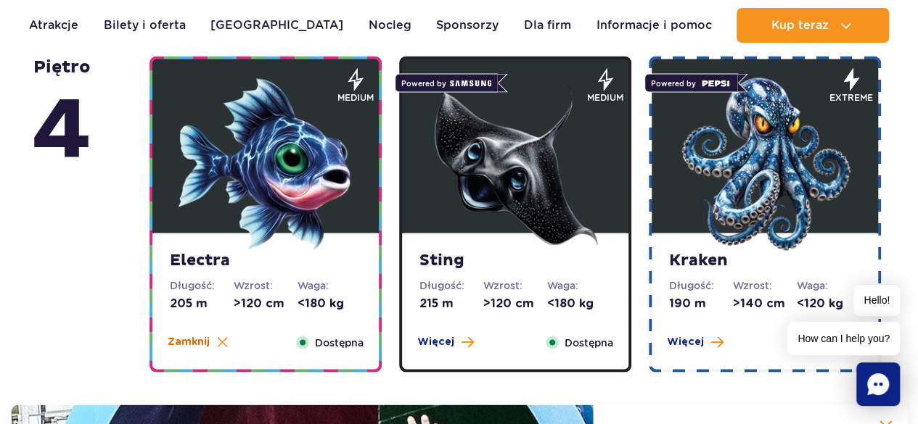
click at [219, 334] on button "Zamknij" at bounding box center [198, 341] width 60 height 15
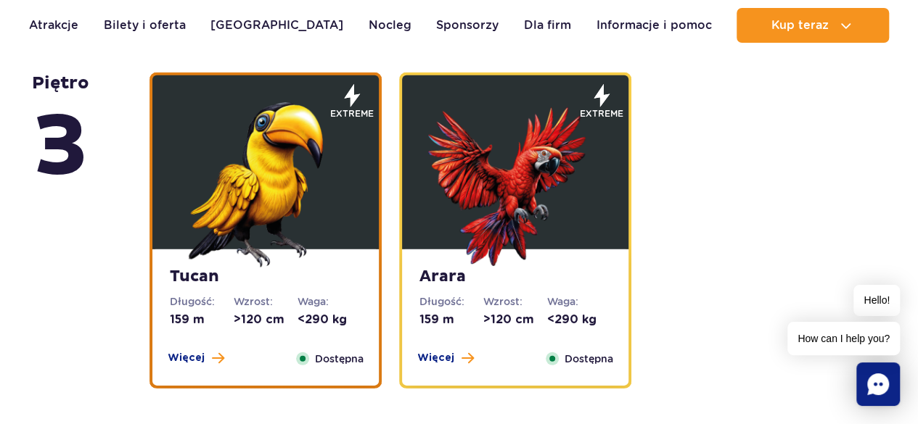
scroll to position [2045, 0]
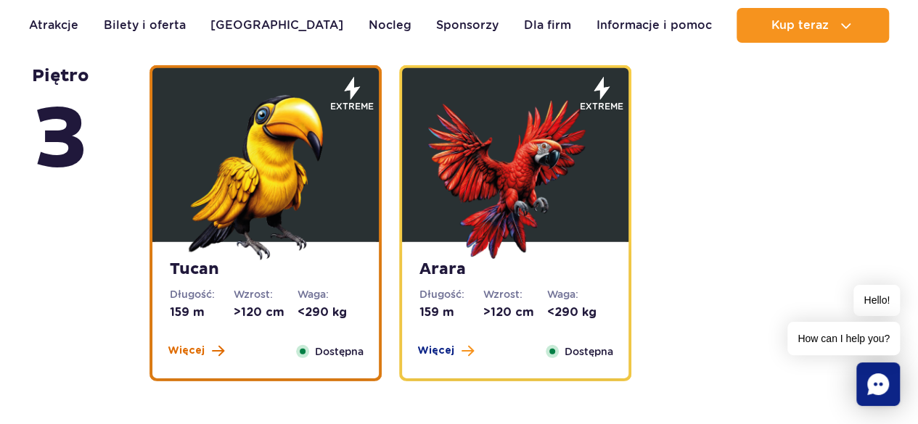
click at [187, 348] on span "Więcej" at bounding box center [186, 351] width 37 height 15
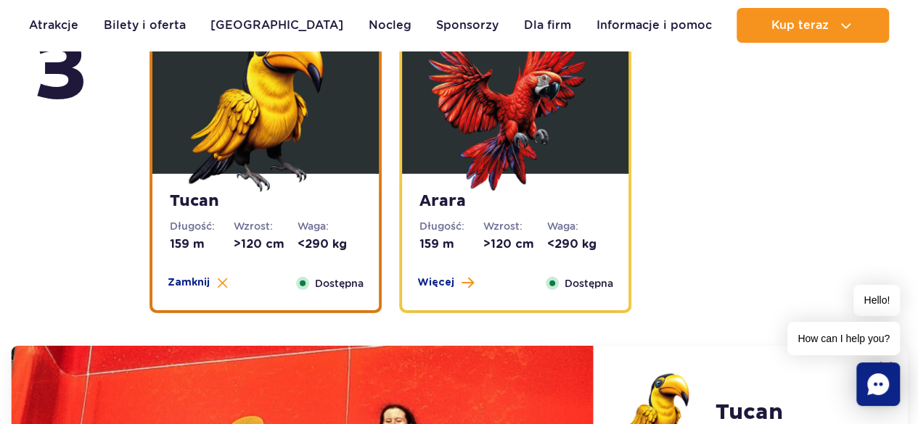
scroll to position [2121, 0]
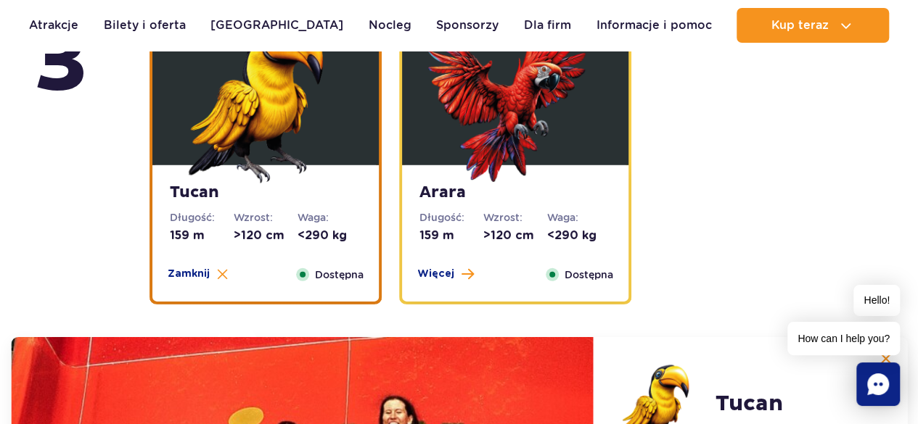
click at [209, 263] on div "Tucan Długość: 159 m Wzrost: >120 cm Waga: <290 kg Więcej Zamknij Dostępna" at bounding box center [265, 233] width 226 height 136
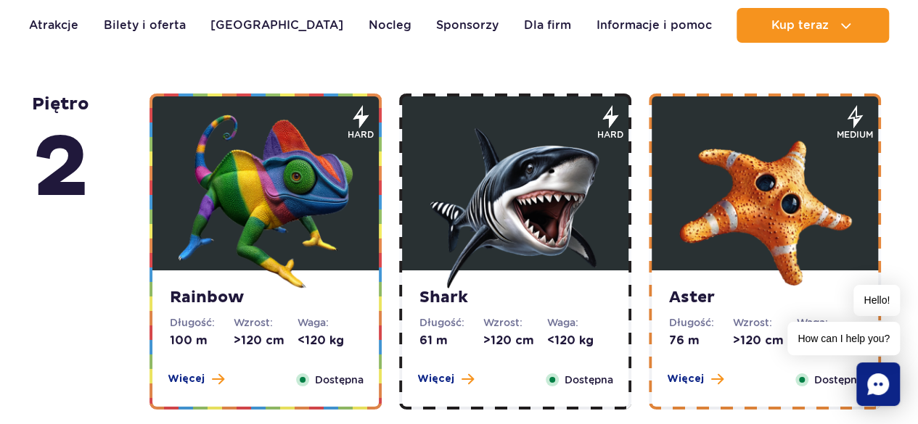
scroll to position [2404, 0]
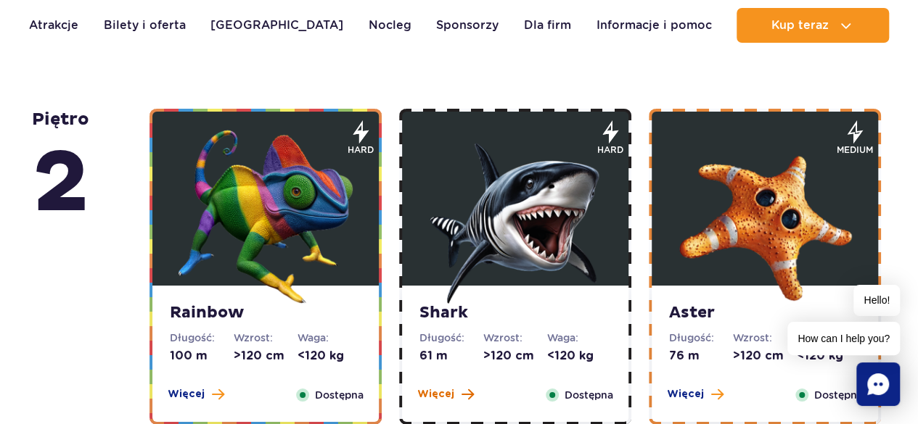
click at [455, 400] on button "Więcej" at bounding box center [445, 394] width 57 height 15
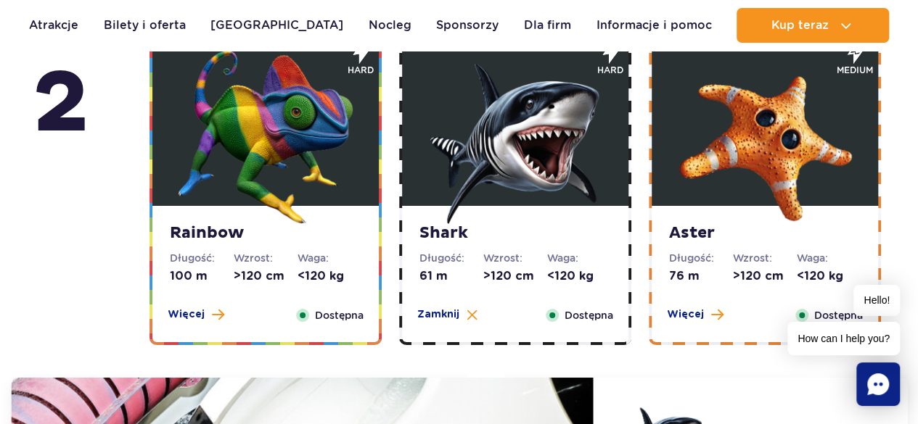
scroll to position [2518, 0]
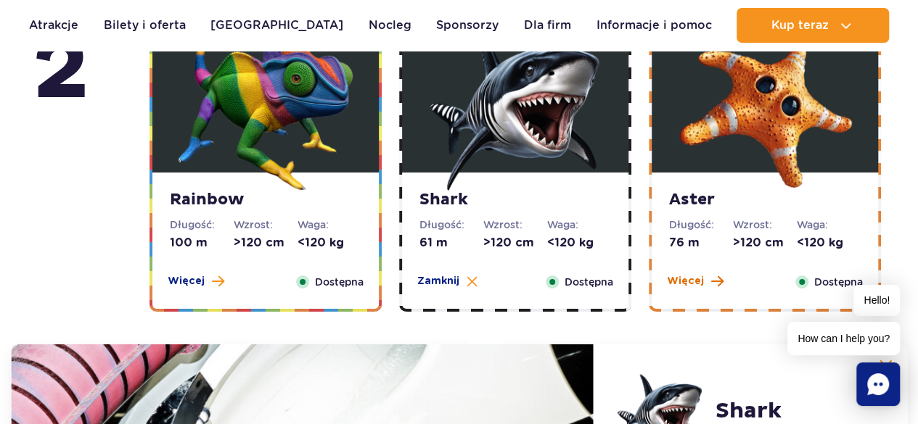
click at [690, 274] on span "Więcej" at bounding box center [685, 281] width 37 height 15
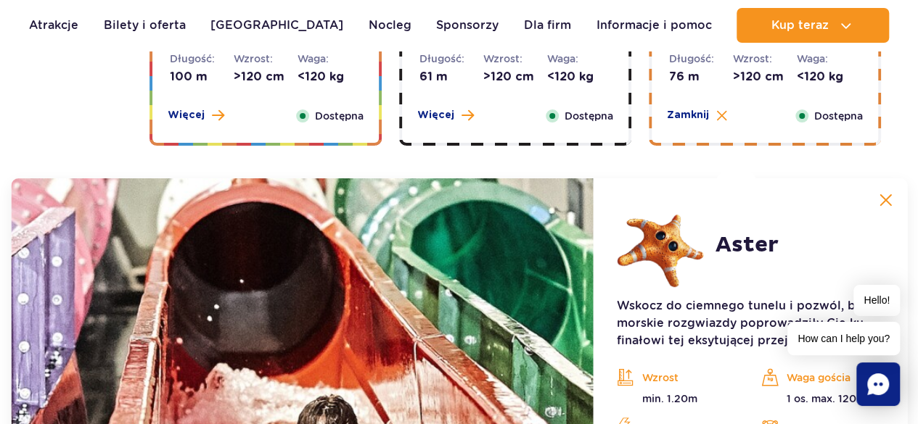
scroll to position [2676, 0]
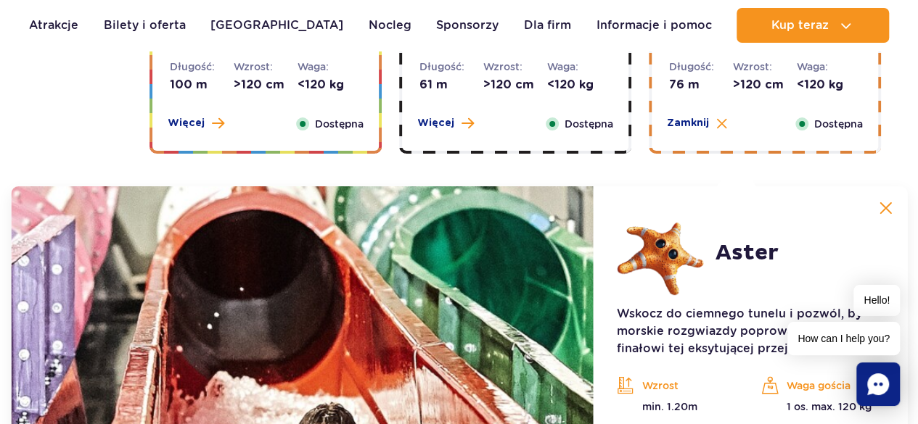
click at [890, 206] on img at bounding box center [885, 208] width 13 height 13
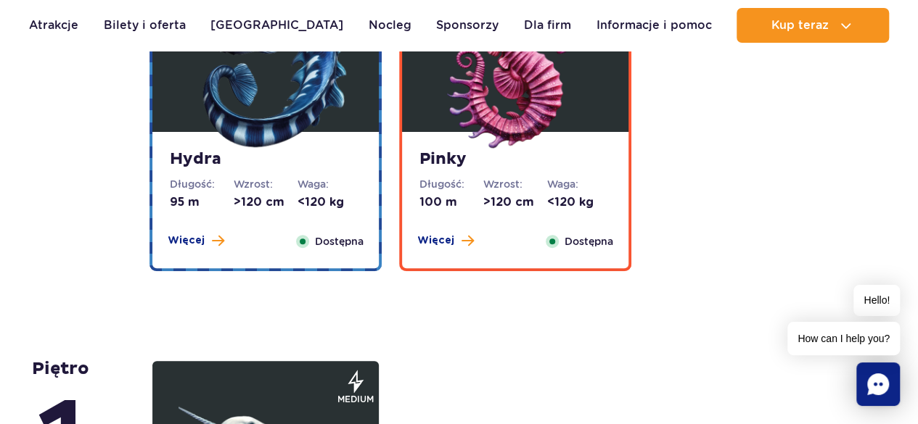
scroll to position [2888, 0]
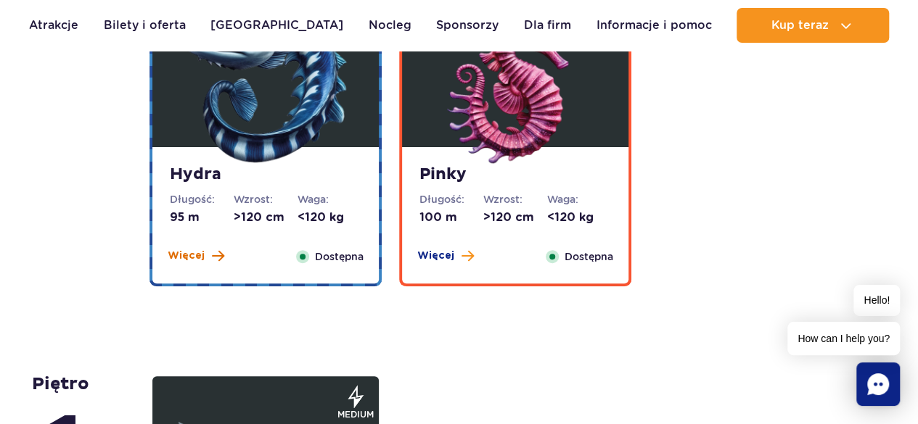
click at [181, 257] on span "Więcej" at bounding box center [186, 256] width 37 height 15
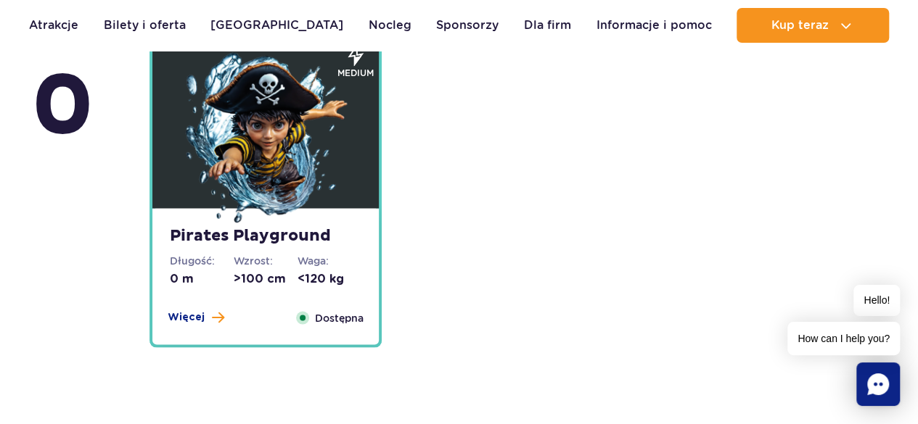
scroll to position [4028, 0]
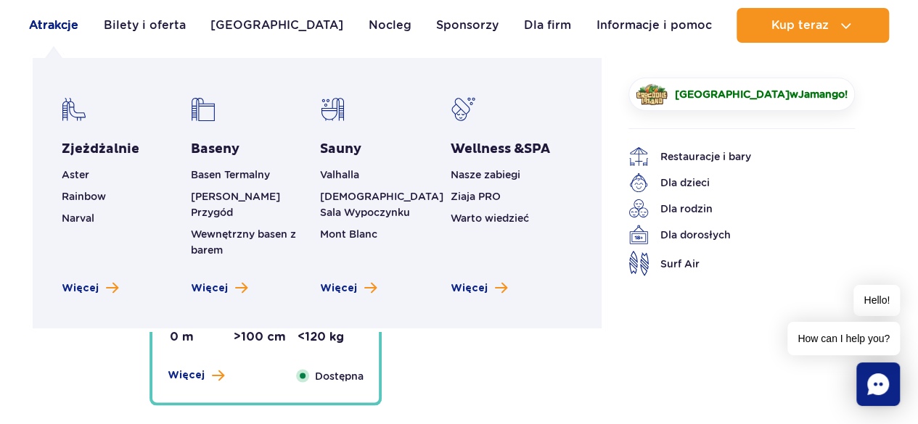
click at [46, 25] on link "Atrakcje" at bounding box center [53, 25] width 49 height 35
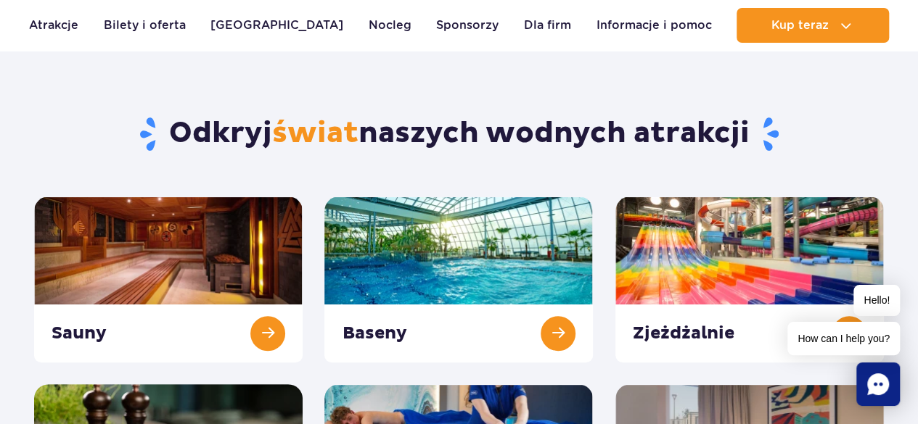
scroll to position [49, 0]
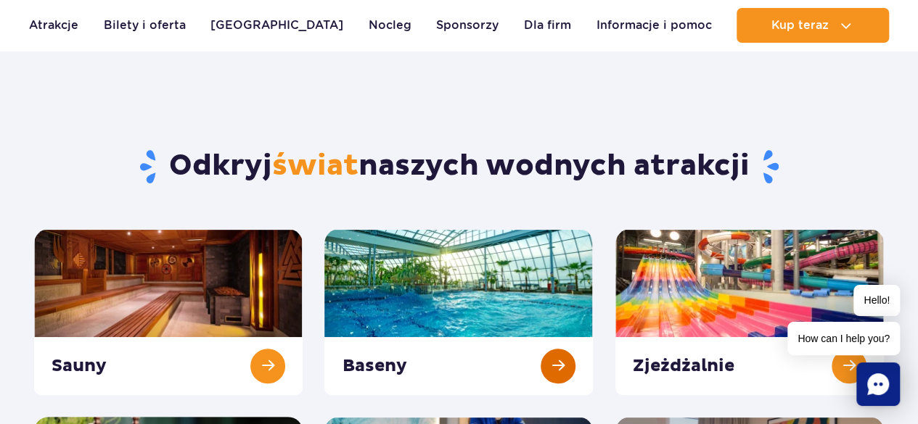
click at [537, 324] on link at bounding box center [458, 312] width 268 height 166
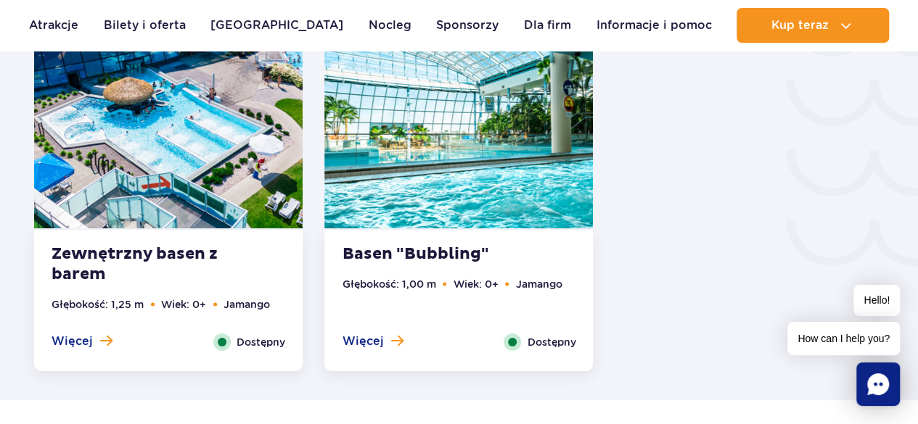
scroll to position [2499, 0]
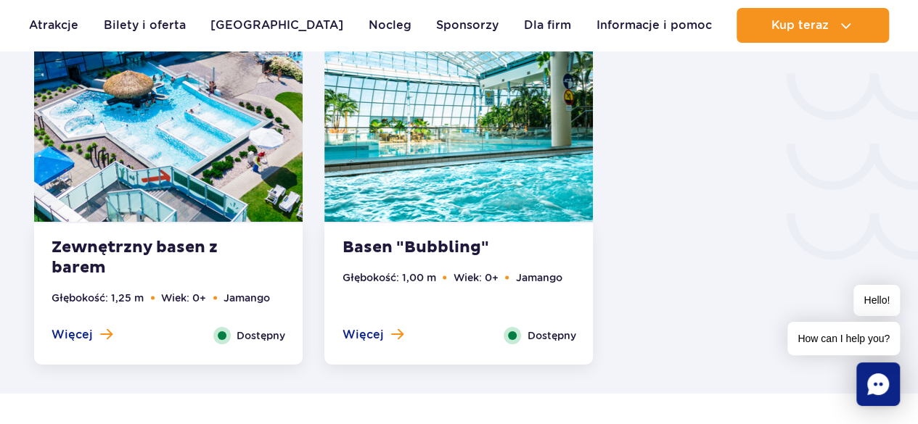
drag, startPoint x: 900, startPoint y: 223, endPoint x: 928, endPoint y: 223, distance: 28.3
click at [917, 223] on html "Przejdź do menu Przejdź do treści Przejdź do stopki Mapa serwisu Hello! How can…" at bounding box center [459, 134] width 918 height 5266
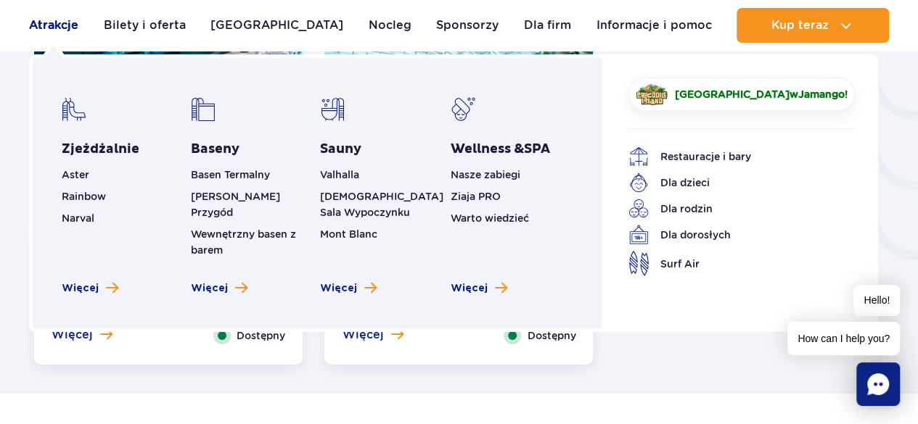
click at [44, 30] on link "Atrakcje" at bounding box center [53, 25] width 49 height 35
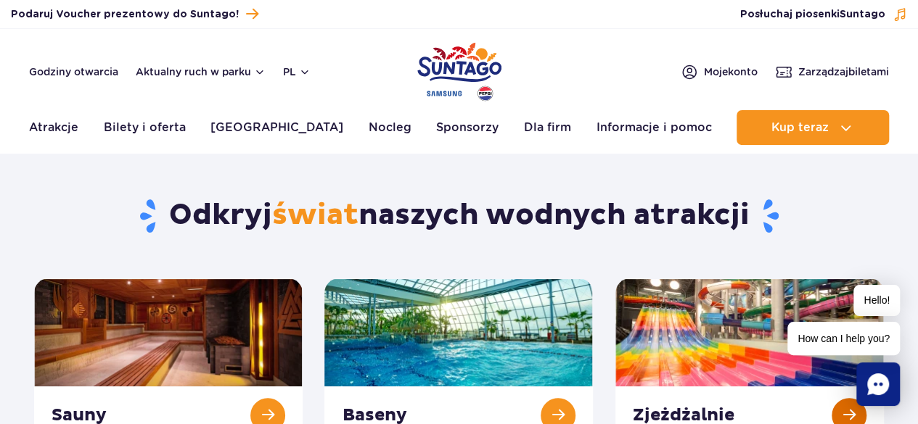
click at [839, 406] on link at bounding box center [749, 362] width 268 height 166
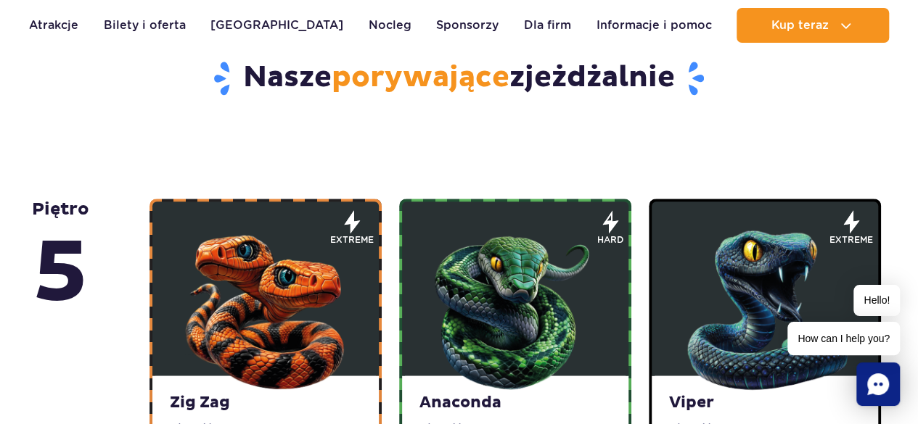
scroll to position [767, 0]
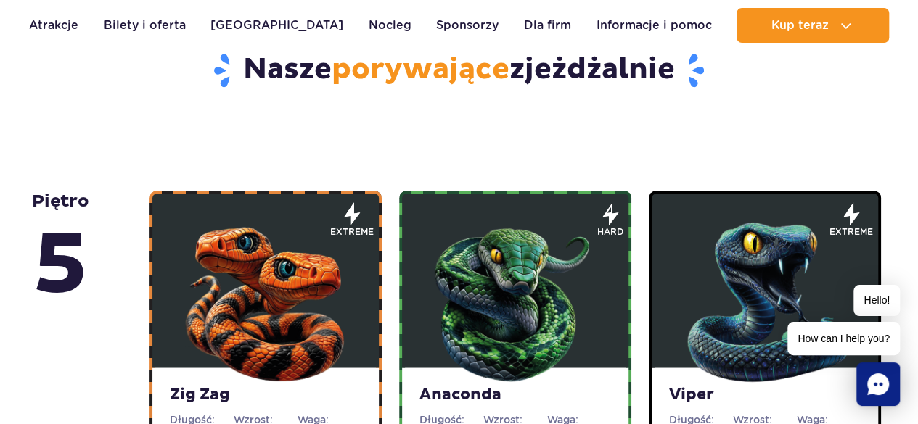
drag, startPoint x: 914, startPoint y: 73, endPoint x: 928, endPoint y: 73, distance: 13.8
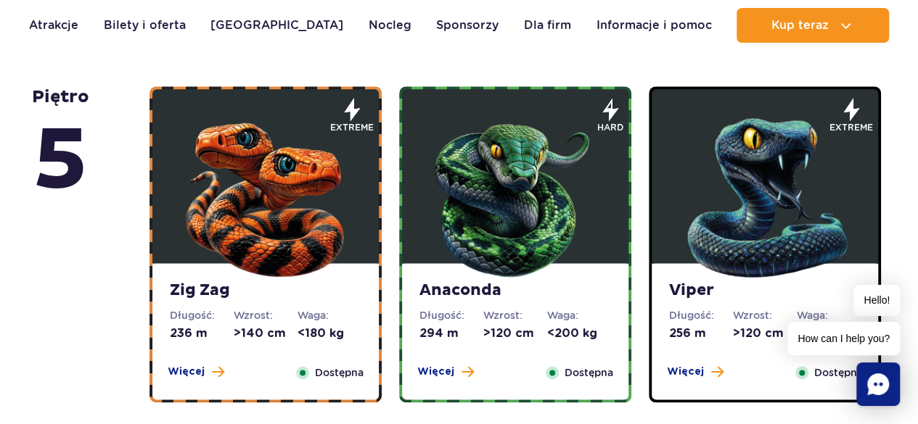
scroll to position [863, 0]
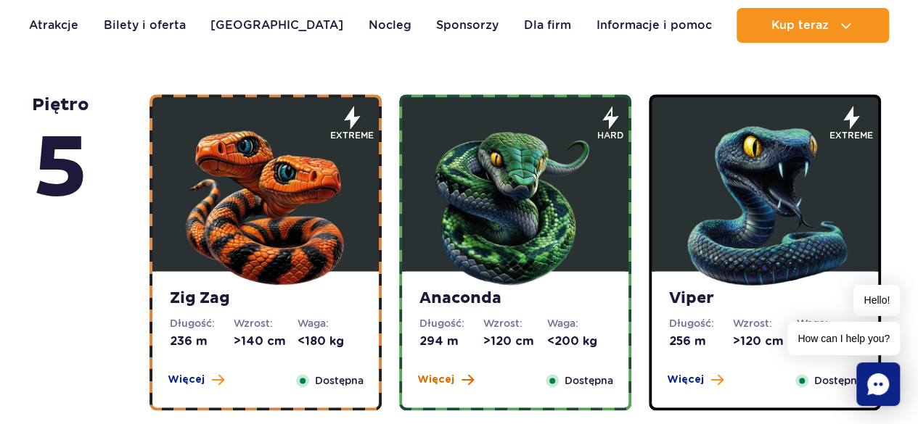
click at [441, 379] on span "Więcej" at bounding box center [435, 380] width 37 height 15
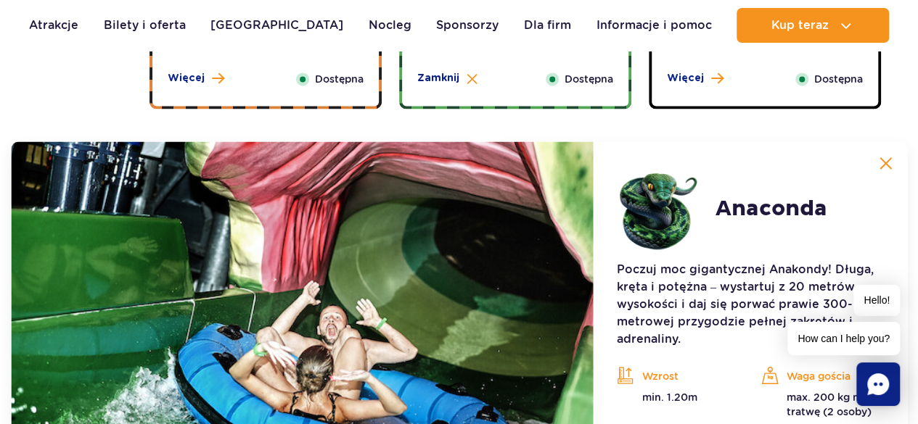
scroll to position [1157, 0]
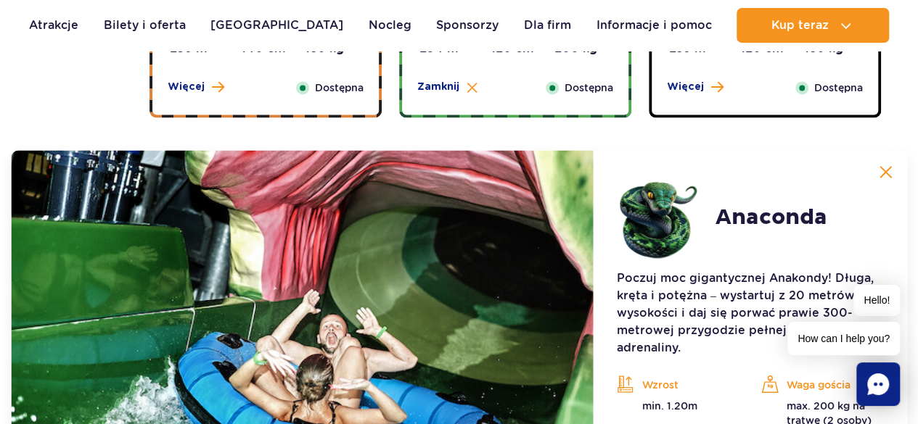
click at [889, 168] on img at bounding box center [885, 171] width 13 height 13
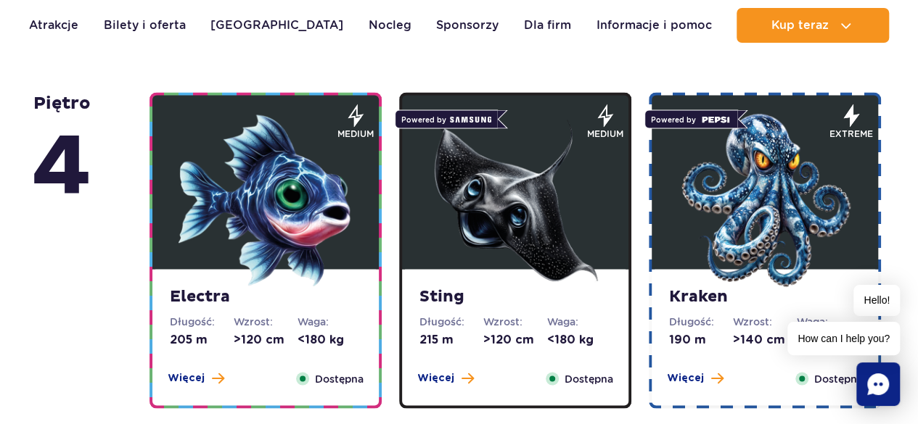
scroll to position [1254, 0]
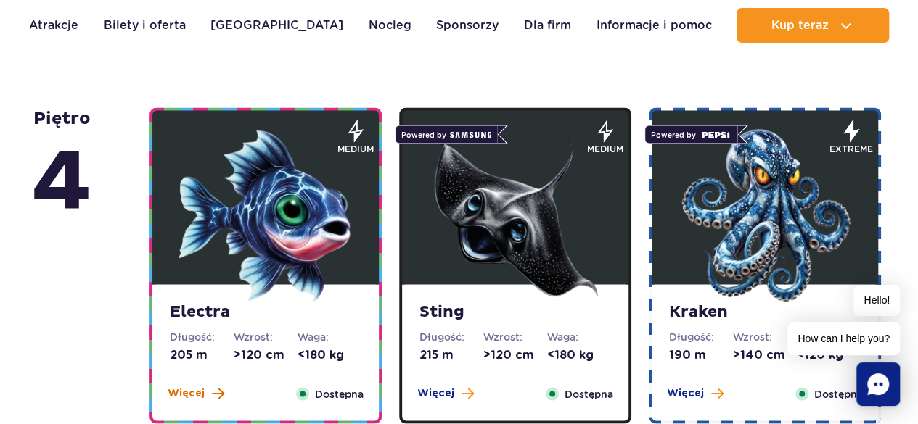
click at [186, 386] on span "Więcej" at bounding box center [186, 393] width 37 height 15
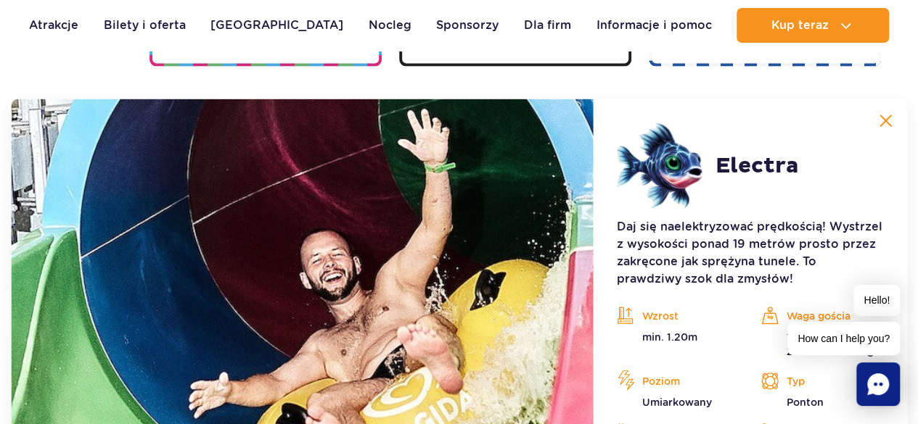
scroll to position [1622, 0]
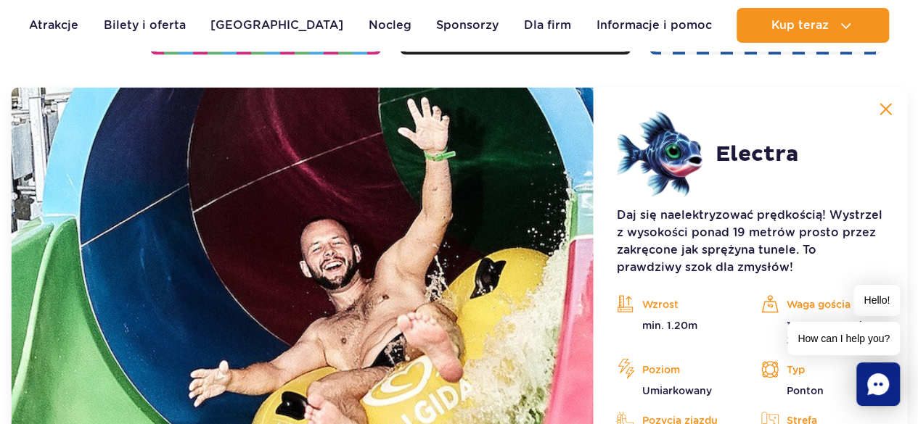
click at [888, 112] on img at bounding box center [885, 109] width 13 height 13
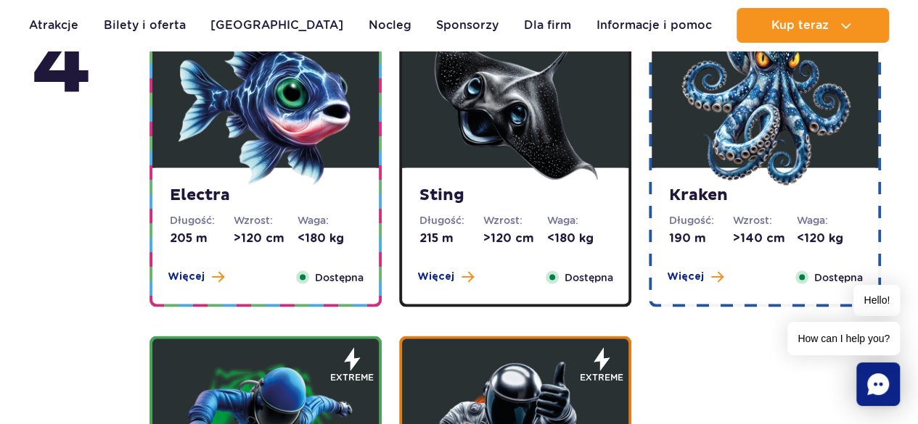
scroll to position [1316, 0]
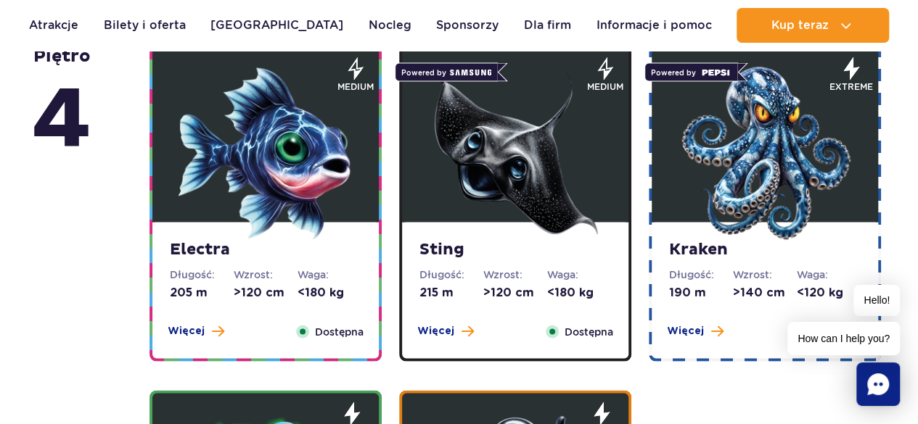
click at [442, 321] on div "Sting Długość: 215 m Wzrost: >120 cm Waga: <180 kg Więcej Zamknij Dostępna" at bounding box center [515, 290] width 226 height 136
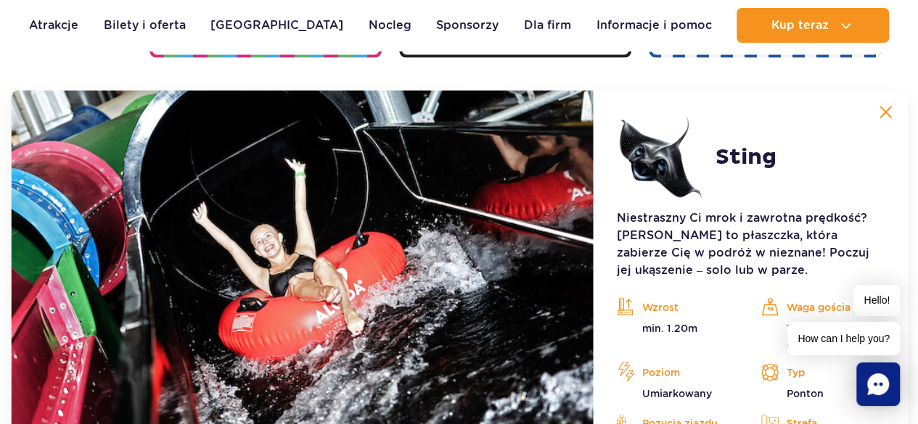
scroll to position [1622, 0]
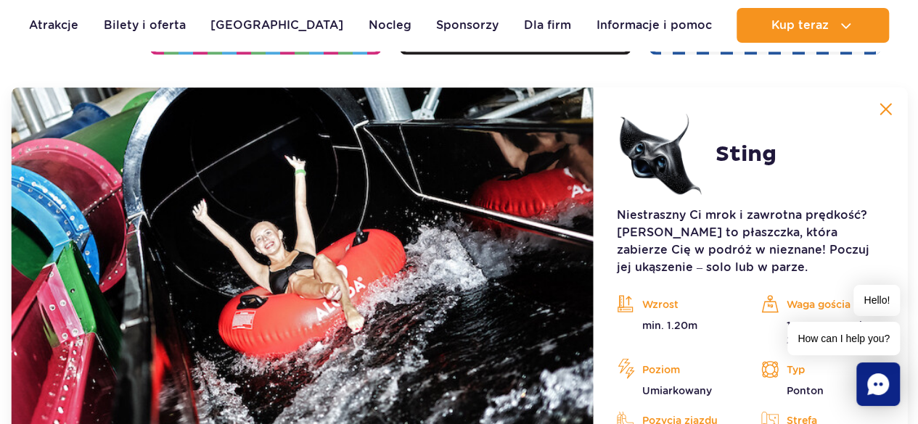
click at [892, 104] on img at bounding box center [885, 109] width 13 height 13
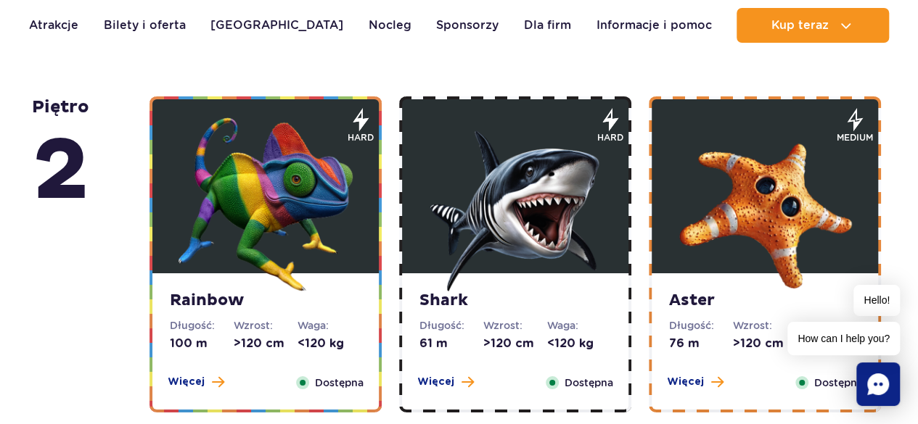
scroll to position [2409, 0]
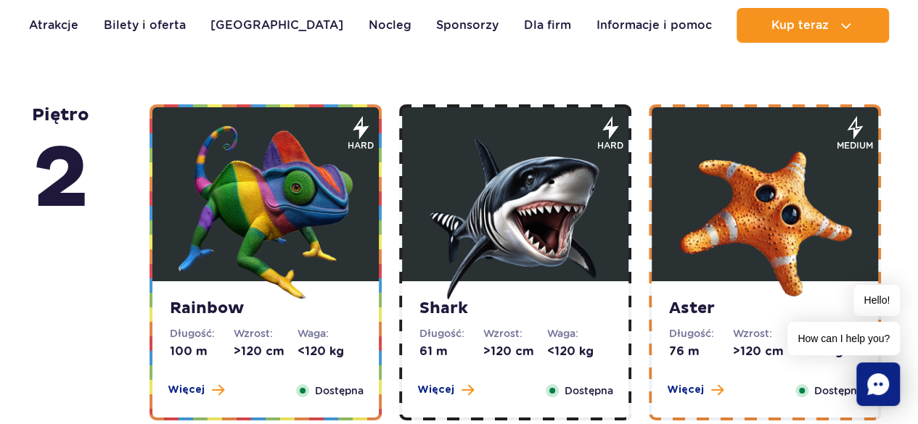
click at [453, 377] on div "Shark Długość: 61 m Wzrost: >120 cm Waga: <120 kg Więcej Zamknij Dostępna" at bounding box center [515, 350] width 226 height 136
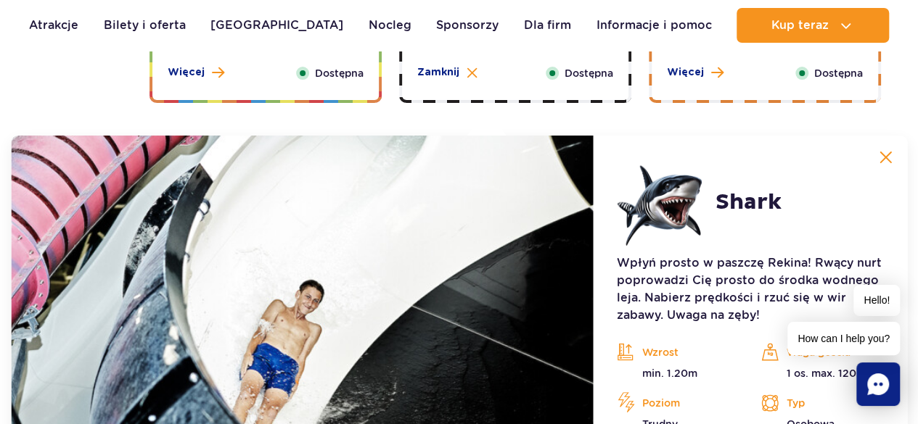
scroll to position [2774, 0]
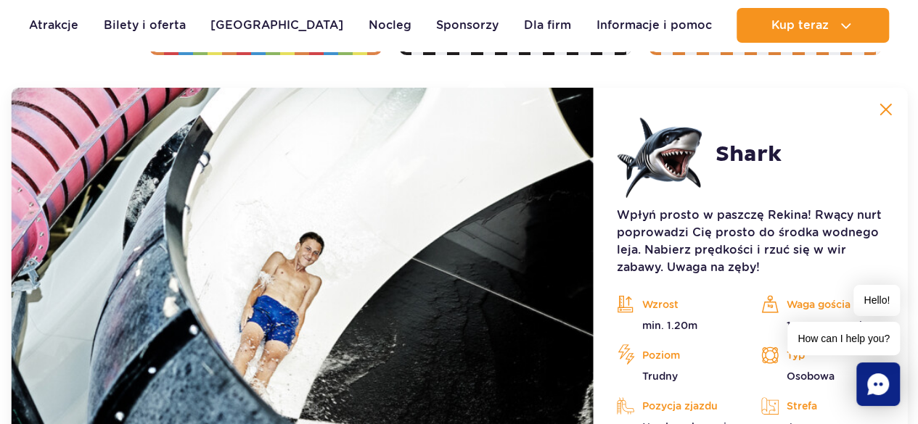
drag, startPoint x: 913, startPoint y: 185, endPoint x: 924, endPoint y: 186, distance: 11.6
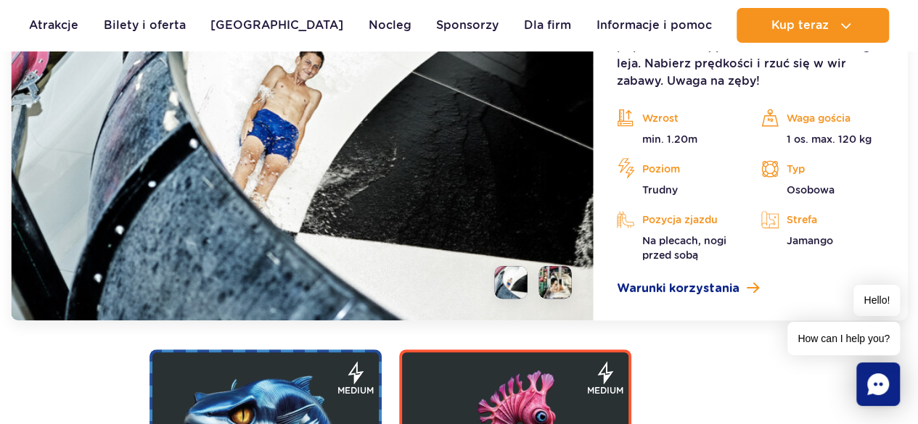
scroll to position [2964, 0]
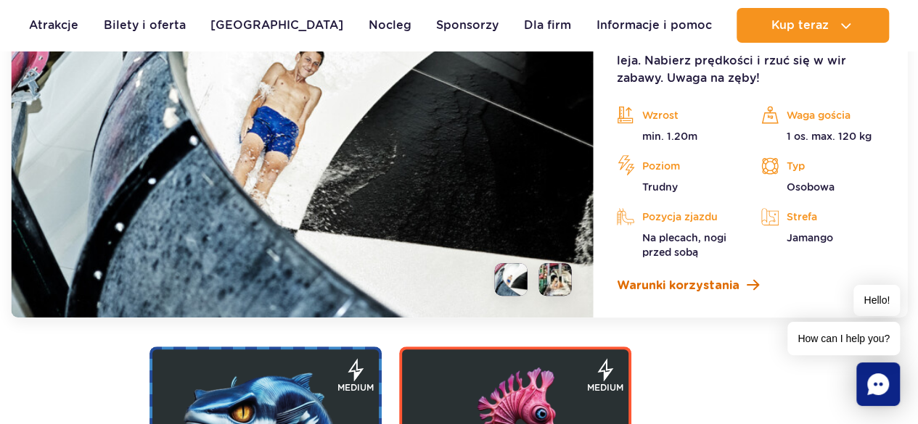
click at [710, 288] on span "Warunki korzystania" at bounding box center [678, 285] width 123 height 17
click at [880, 271] on div "Wpłyń prosto w paszczę Rekina! Rwący nurt poprowadzi Cię prosto do środka wodne…" at bounding box center [750, 155] width 267 height 277
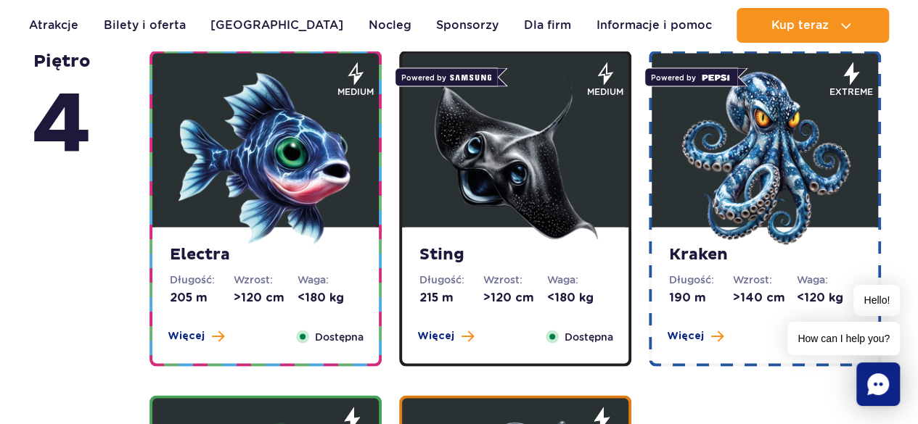
scroll to position [1320, 0]
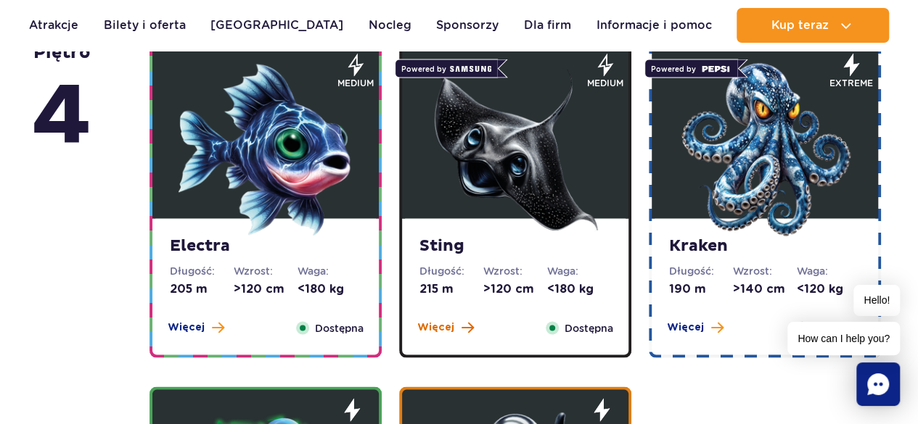
click at [431, 329] on span "Więcej" at bounding box center [435, 327] width 37 height 15
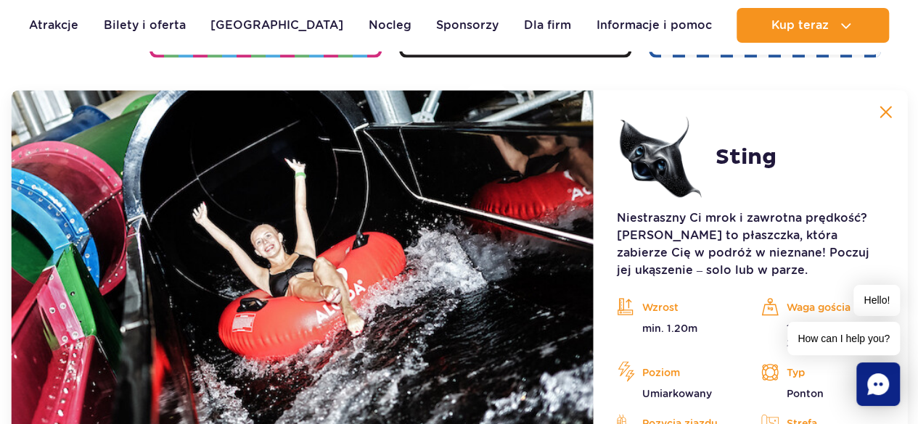
scroll to position [1622, 0]
